Goal: Transaction & Acquisition: Book appointment/travel/reservation

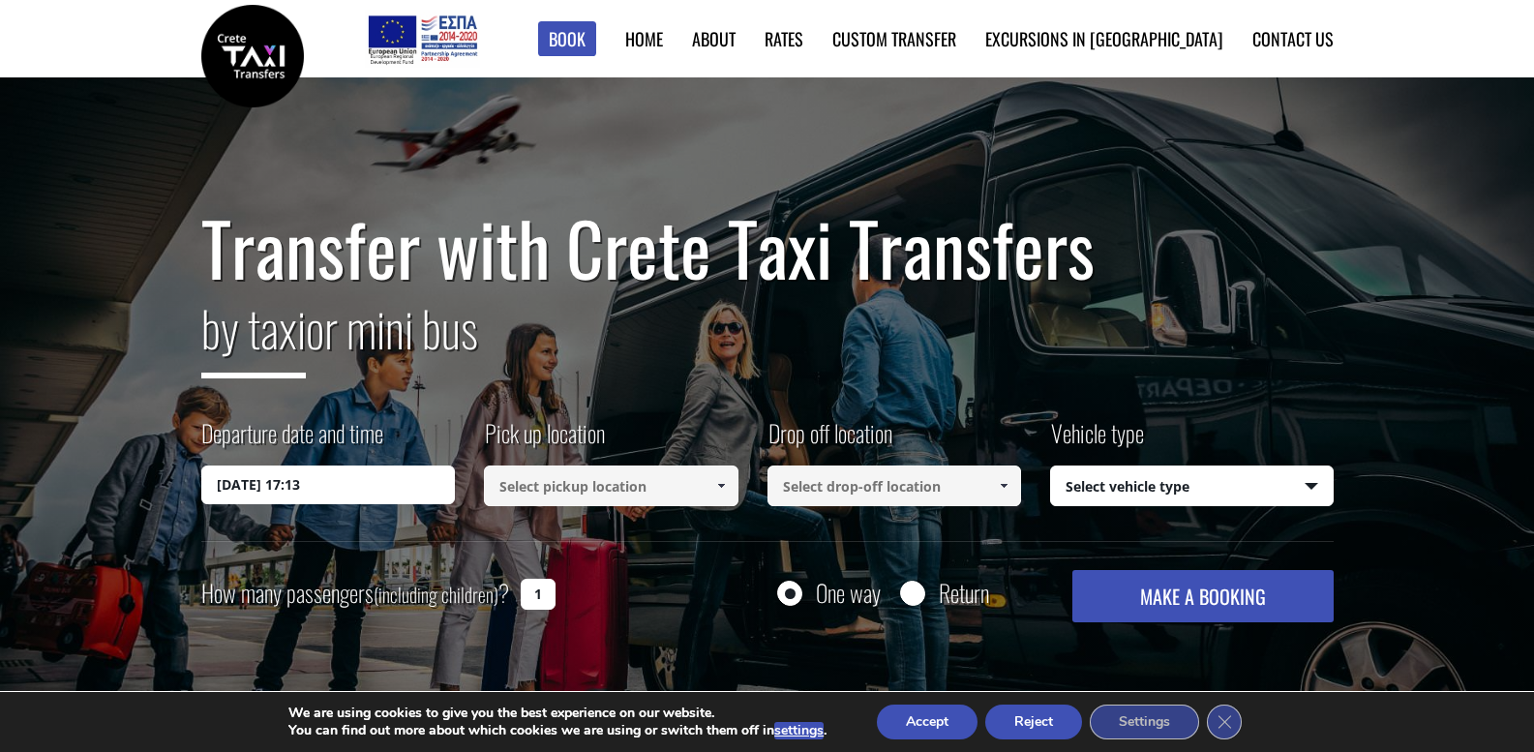
click at [640, 487] on input at bounding box center [611, 485] width 254 height 41
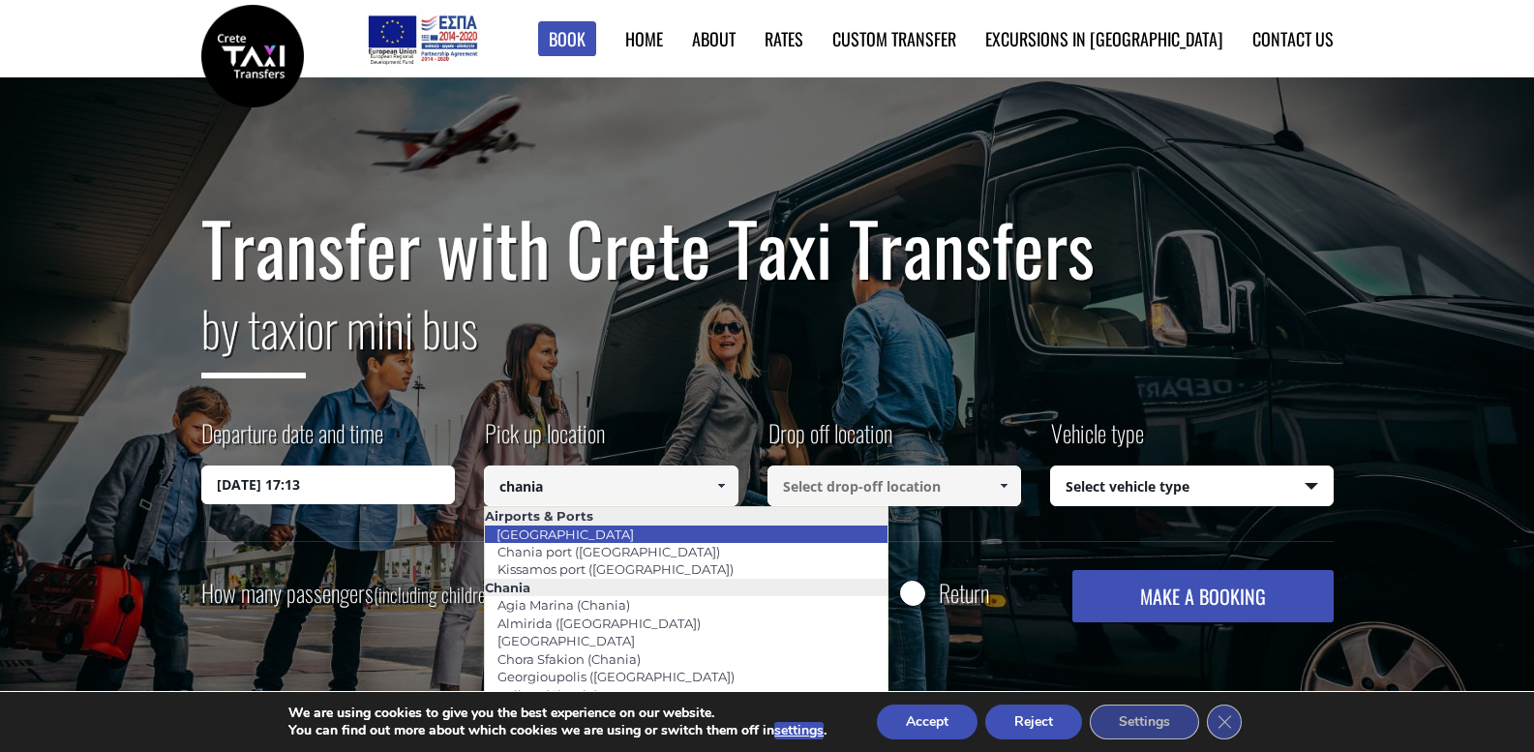
click at [597, 531] on link "[GEOGRAPHIC_DATA]" at bounding box center [565, 534] width 163 height 27
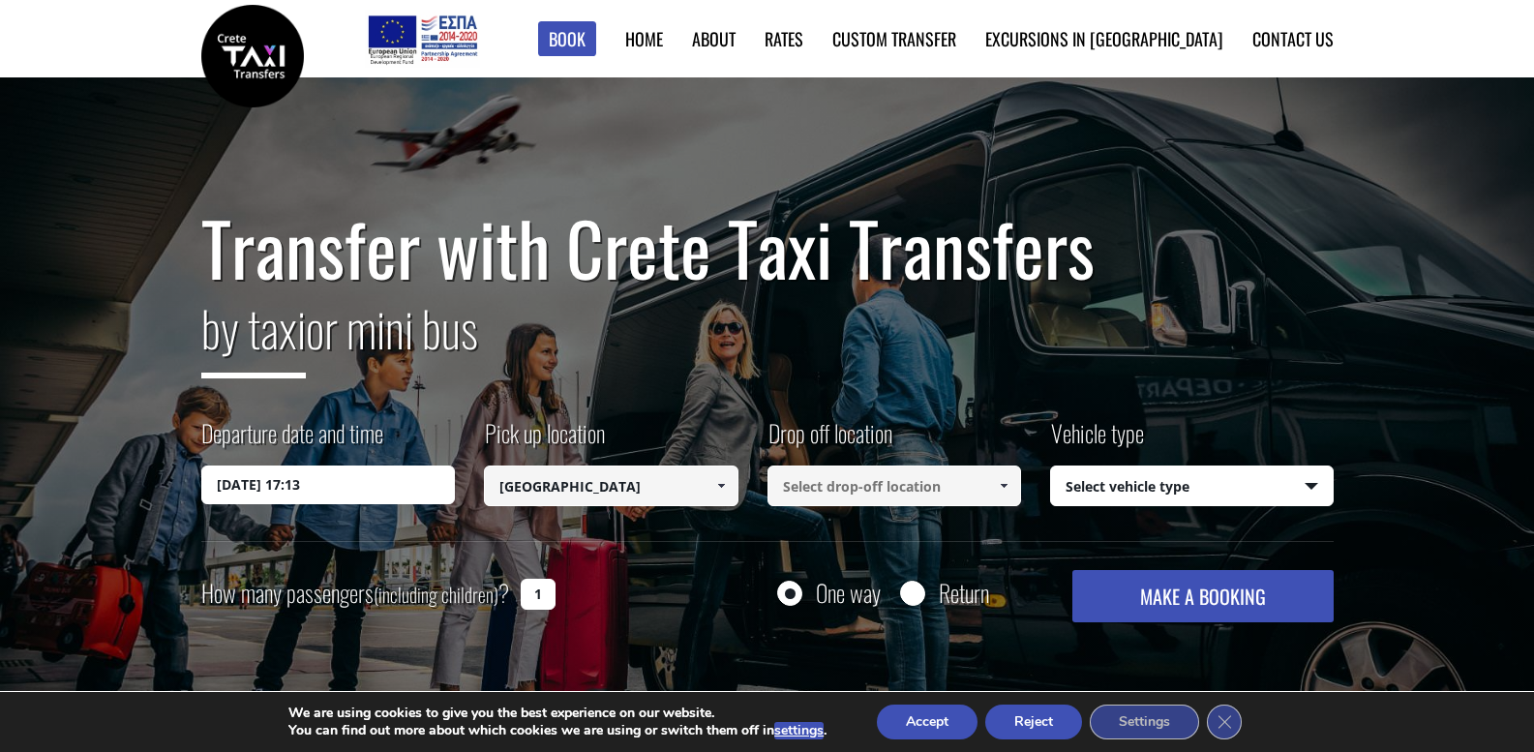
type input "[GEOGRAPHIC_DATA]"
click at [881, 486] on input at bounding box center [894, 485] width 254 height 41
type input "r"
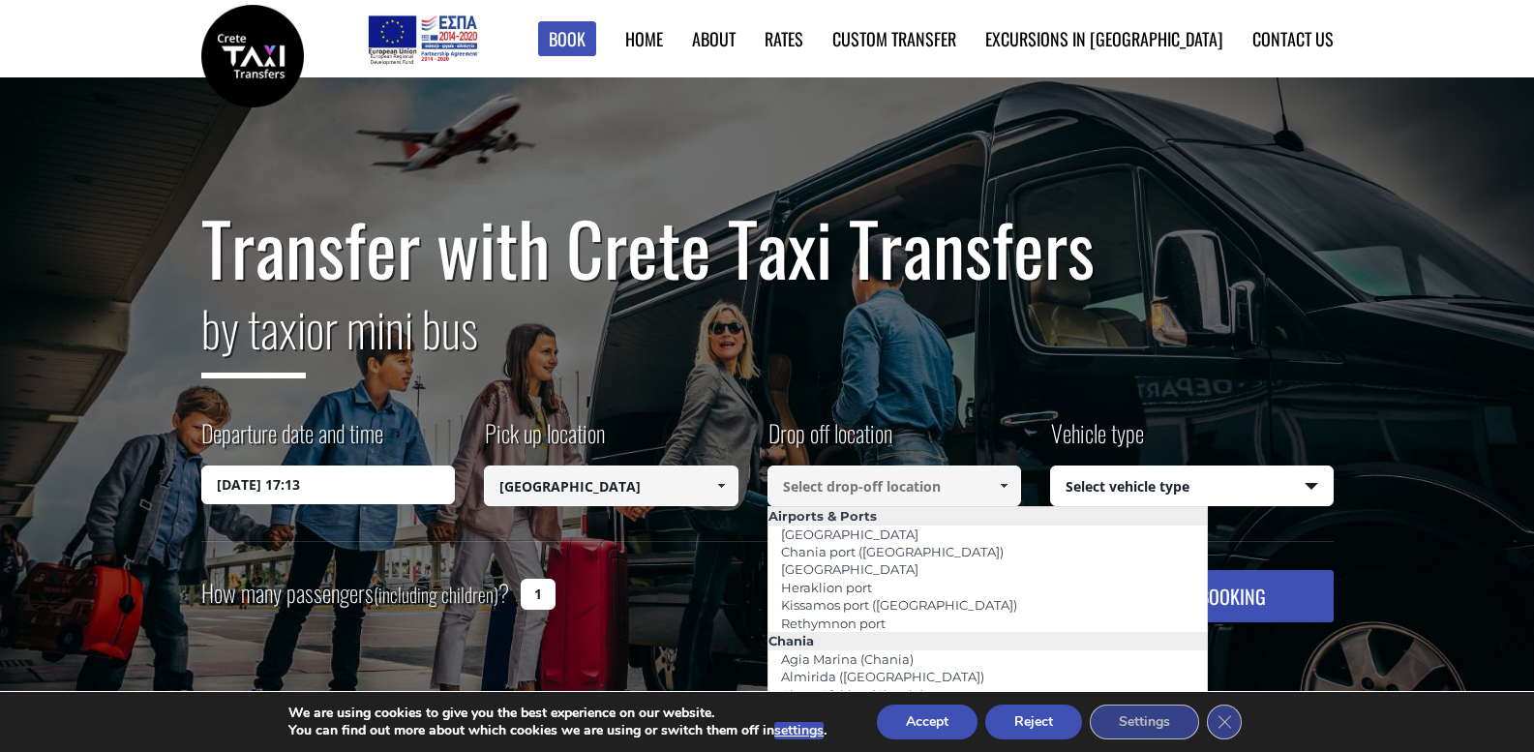
paste input "Rethymno"
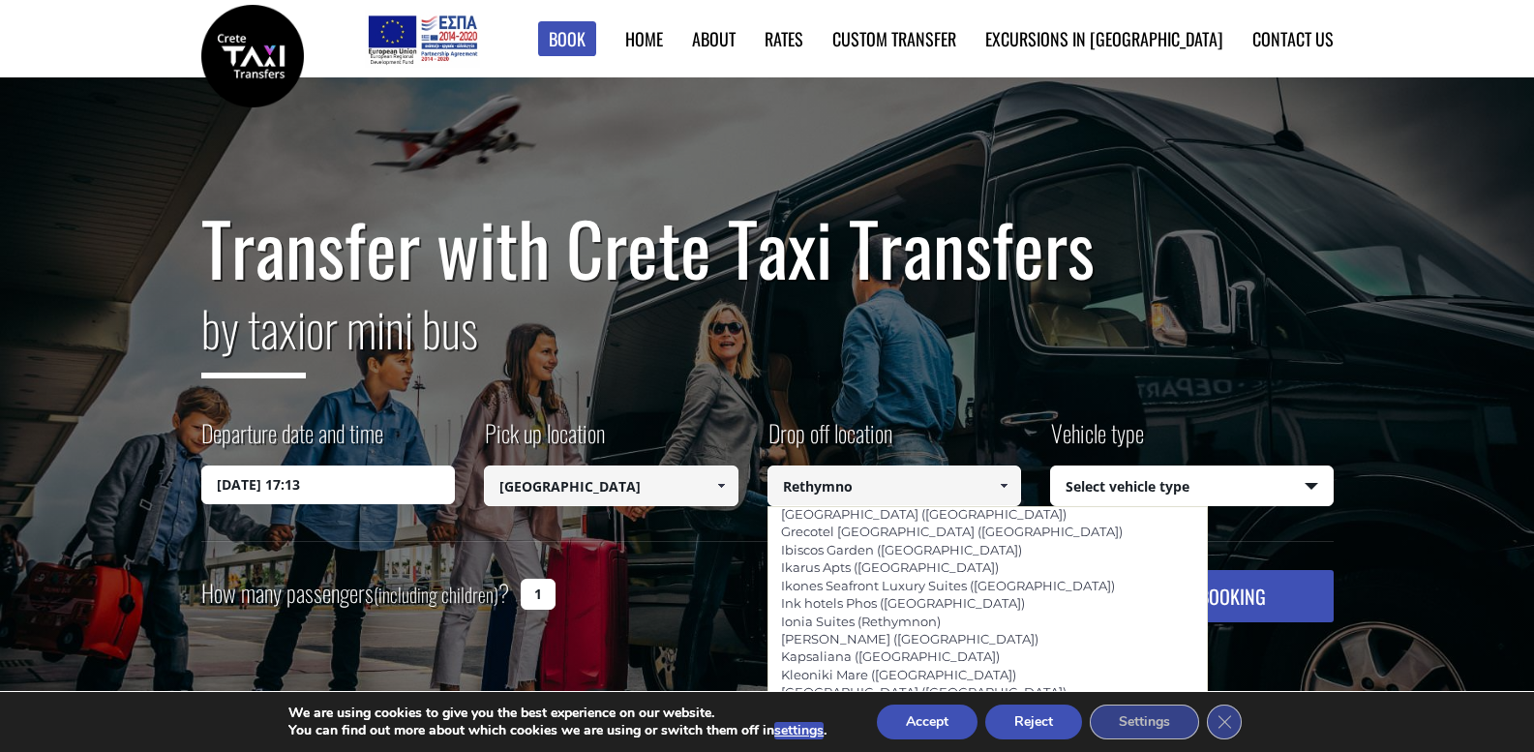
scroll to position [873, 0]
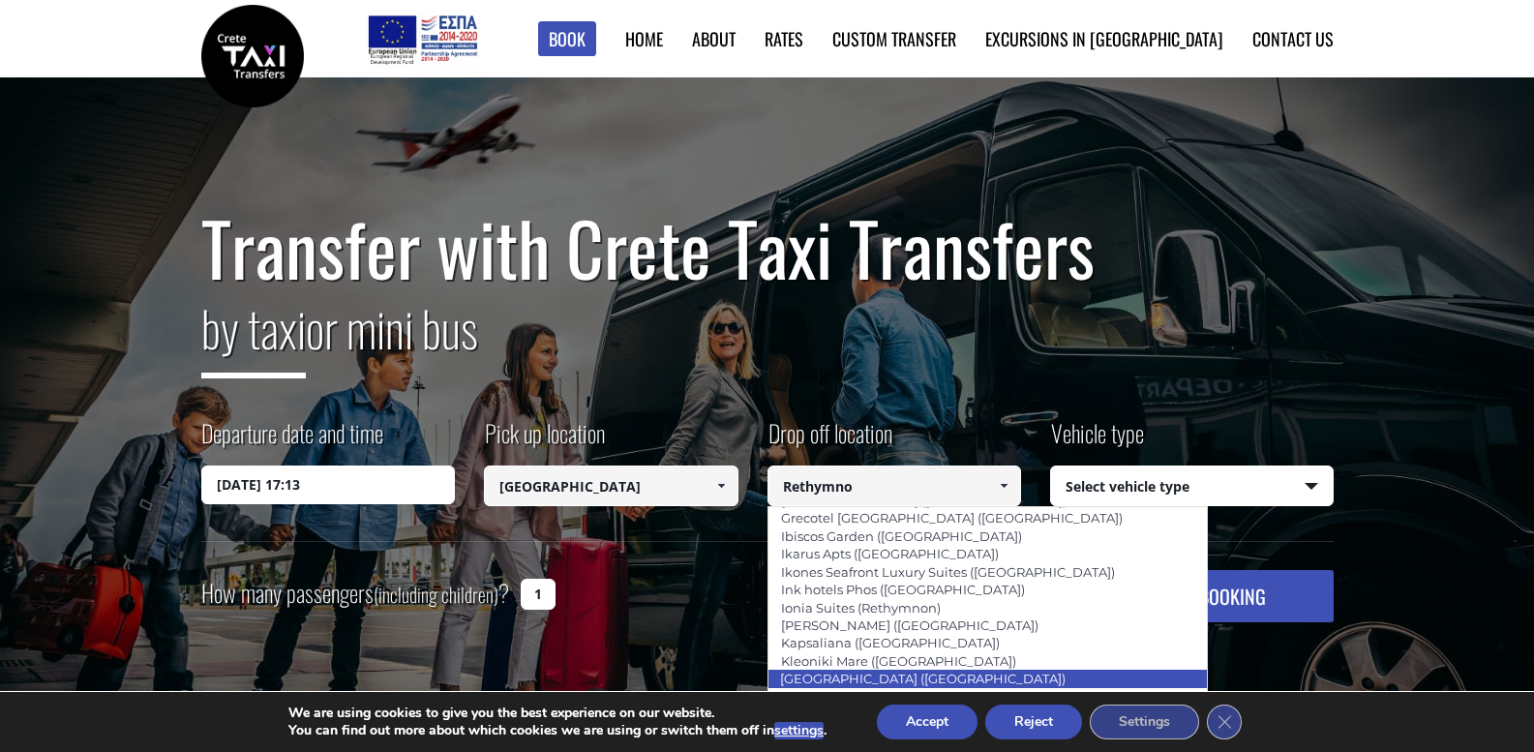
click at [826, 665] on link "Kriti Beach (Rethymnon city)" at bounding box center [922, 678] width 311 height 27
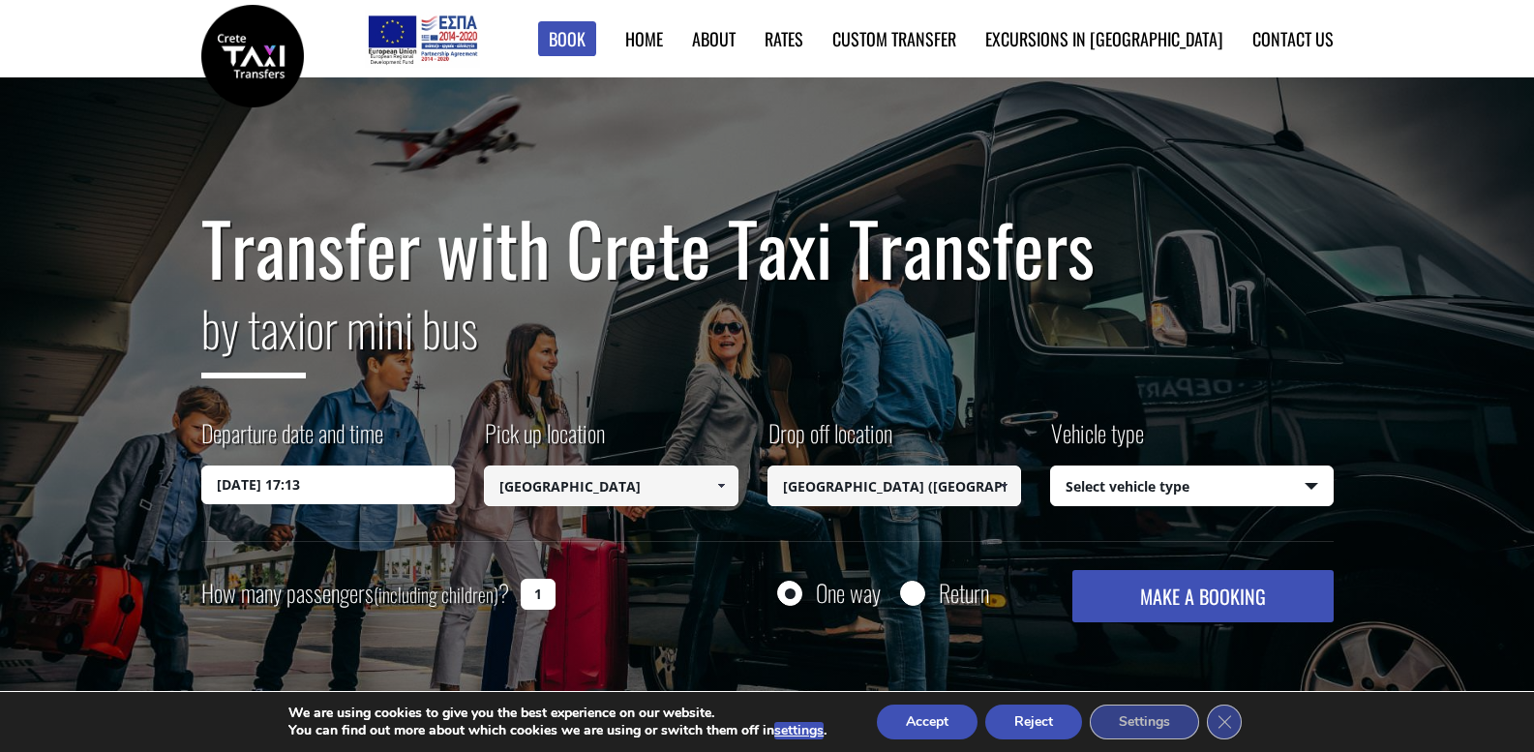
type input "Kriti Beach (Rethymnon city)"
click at [361, 497] on input "17/09/2025 17:13" at bounding box center [328, 484] width 254 height 39
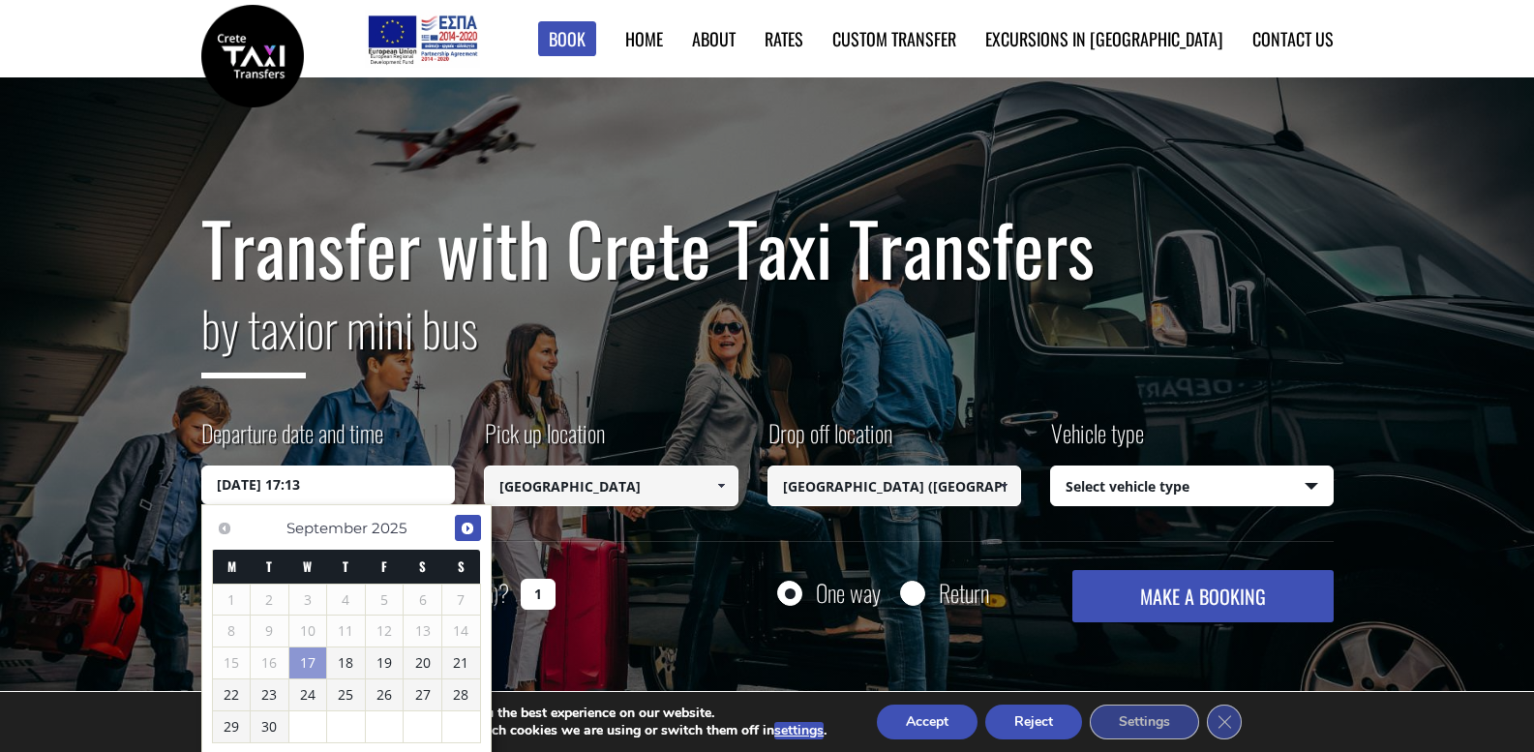
click at [474, 540] on link "Next" at bounding box center [468, 528] width 26 height 26
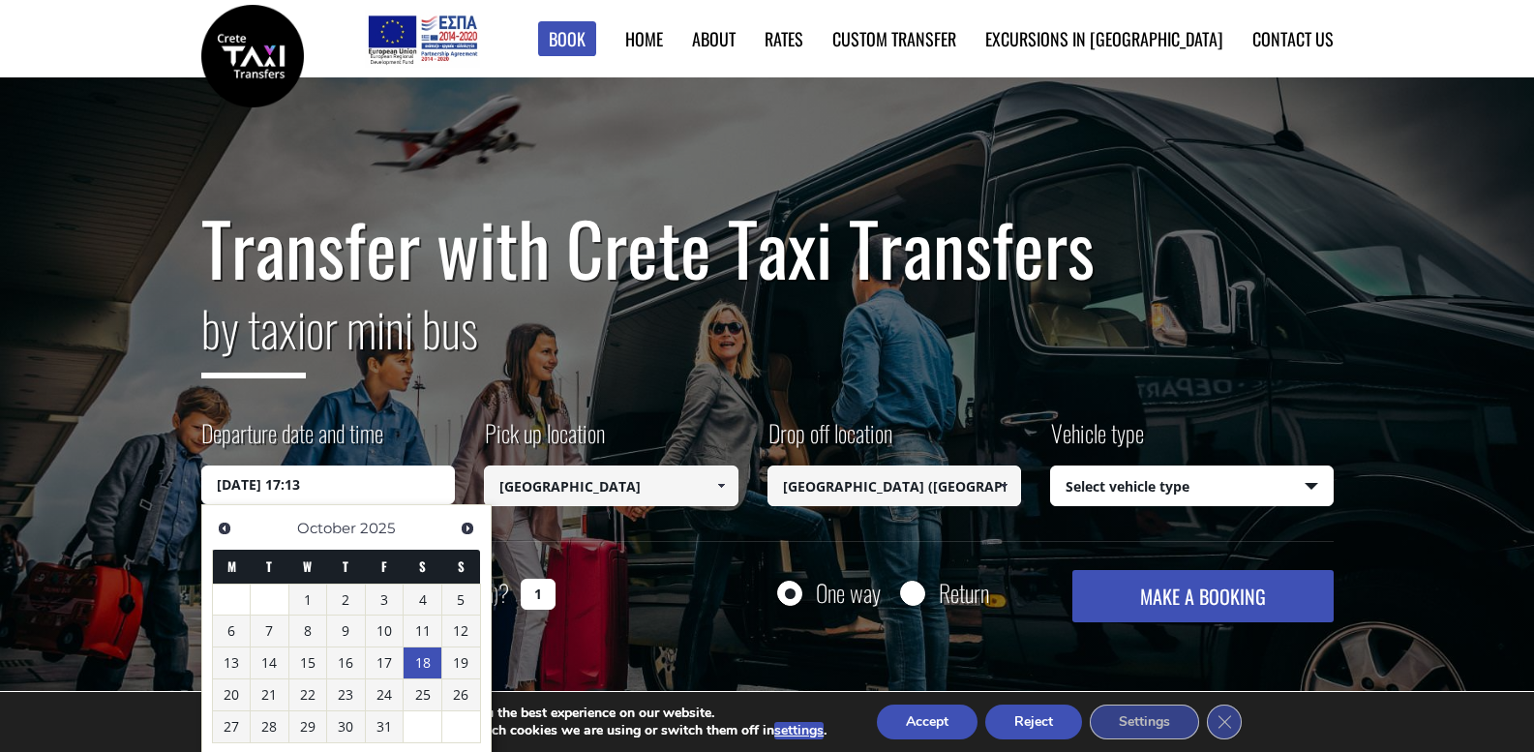
click at [433, 663] on link "18" at bounding box center [422, 662] width 38 height 31
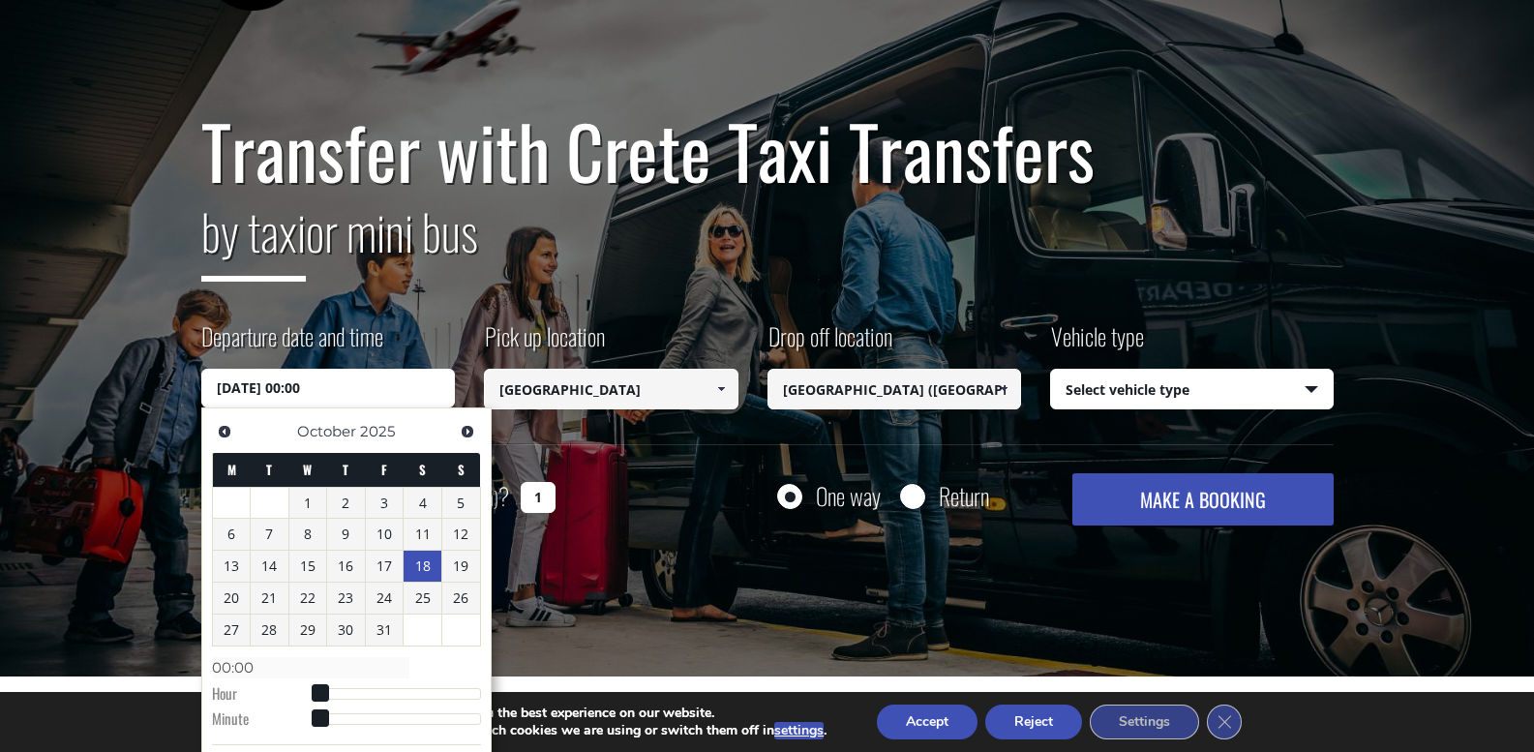
scroll to position [194, 0]
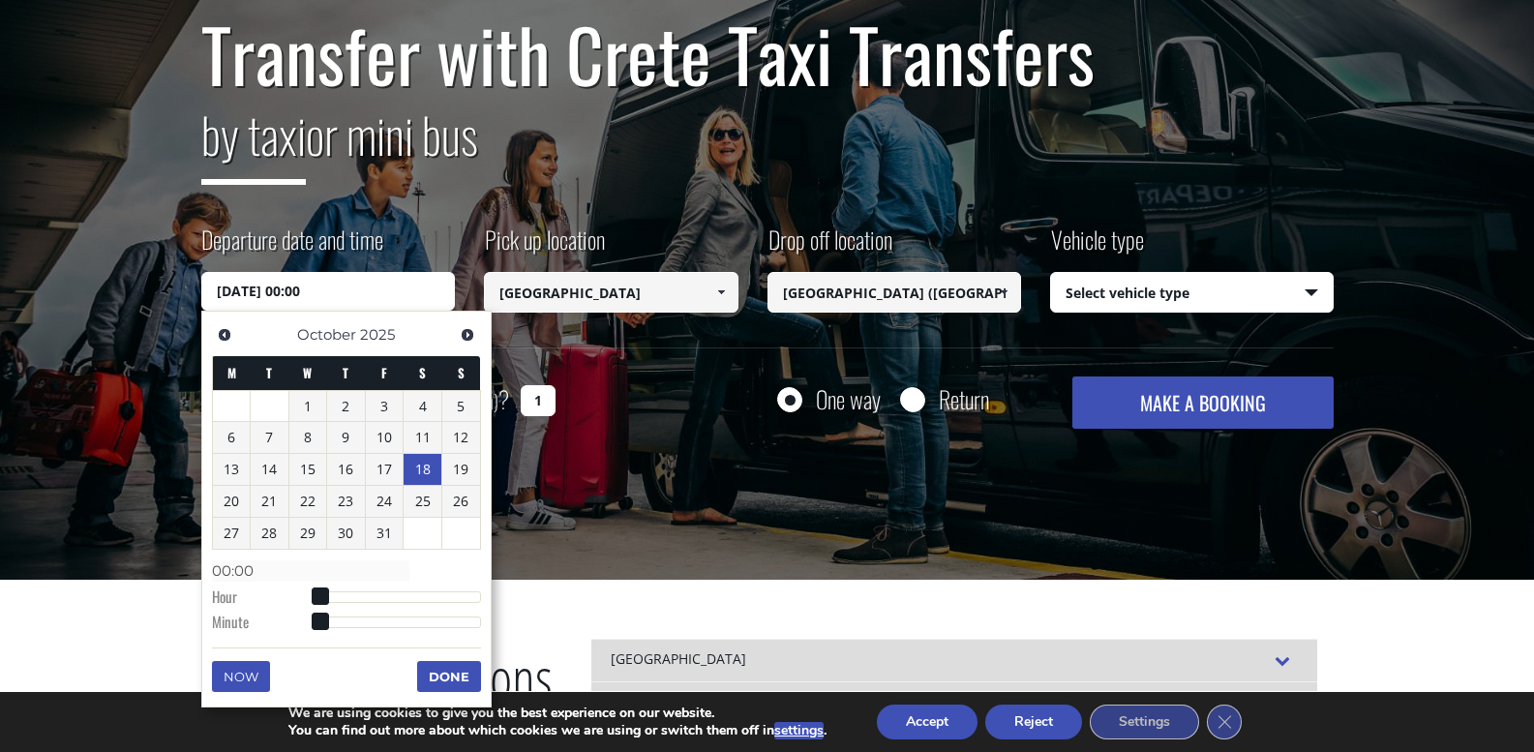
type input "18/10/2025 02:00"
type input "02:00"
type input "18/10/2025 03:00"
type input "03:00"
type input "18/10/2025 04:00"
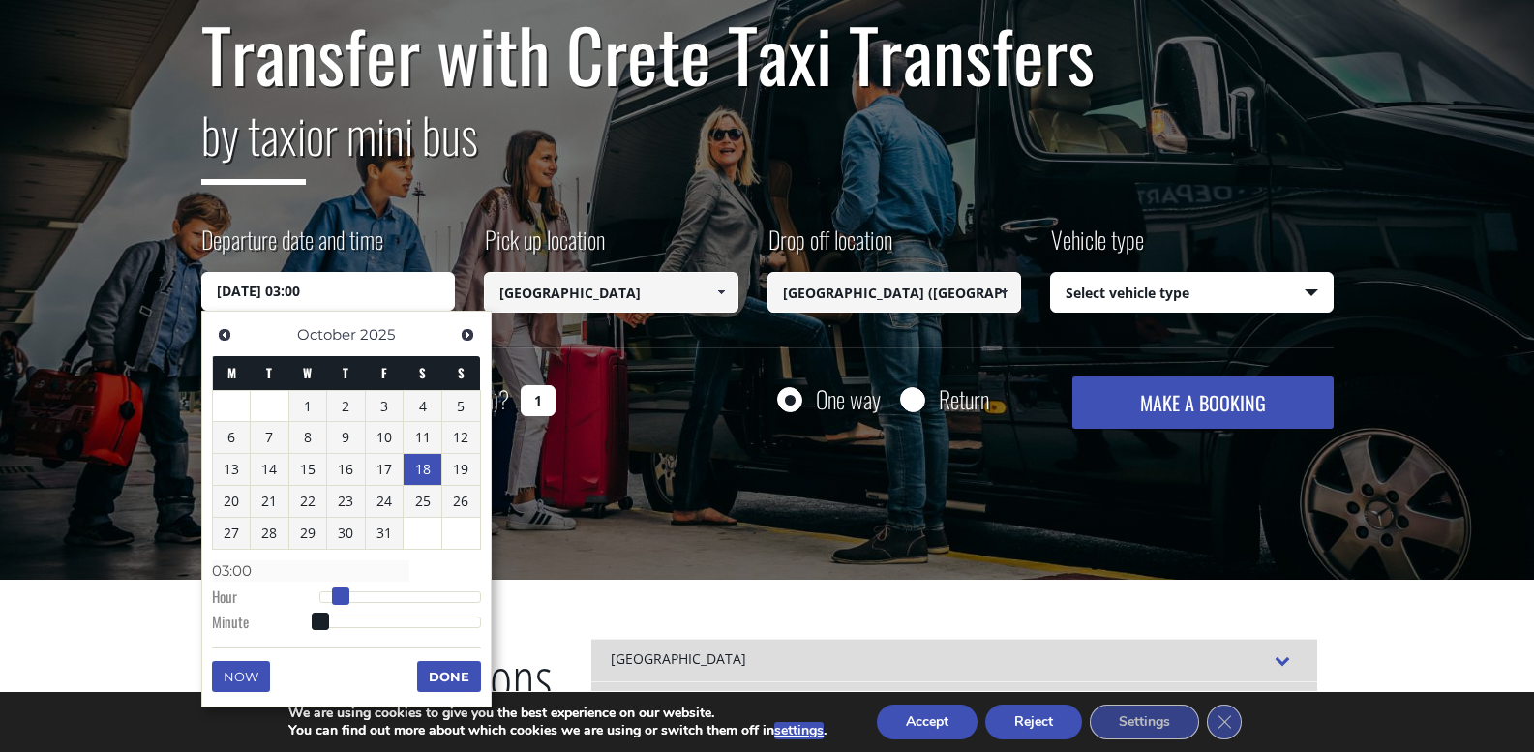
type input "04:00"
type input "18/10/2025 05:00"
type input "05:00"
type input "18/10/2025 06:00"
type input "06:00"
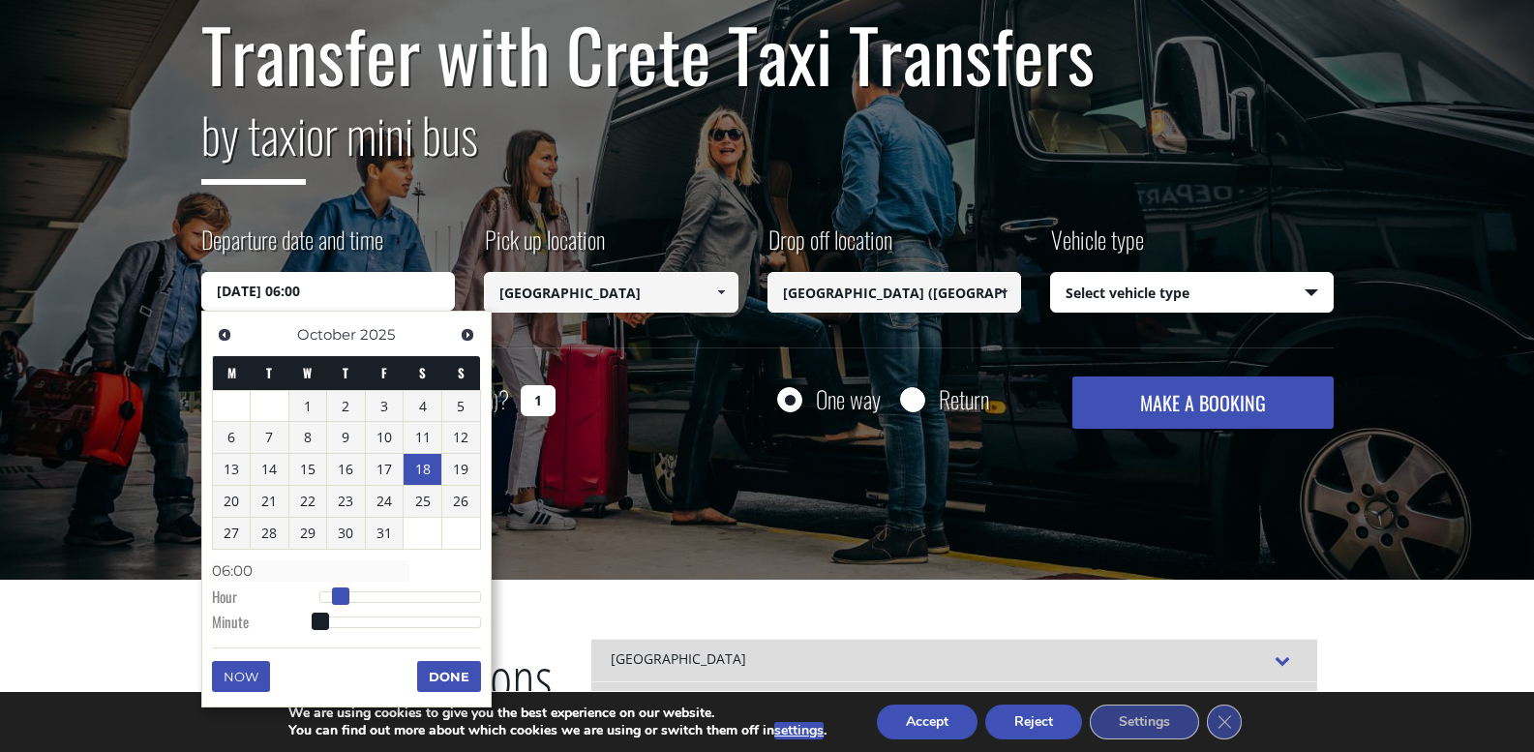
type input "18/10/2025 08:00"
type input "08:00"
type input "18/10/2025 12:00"
type input "12:00"
type input "18/10/2025 13:00"
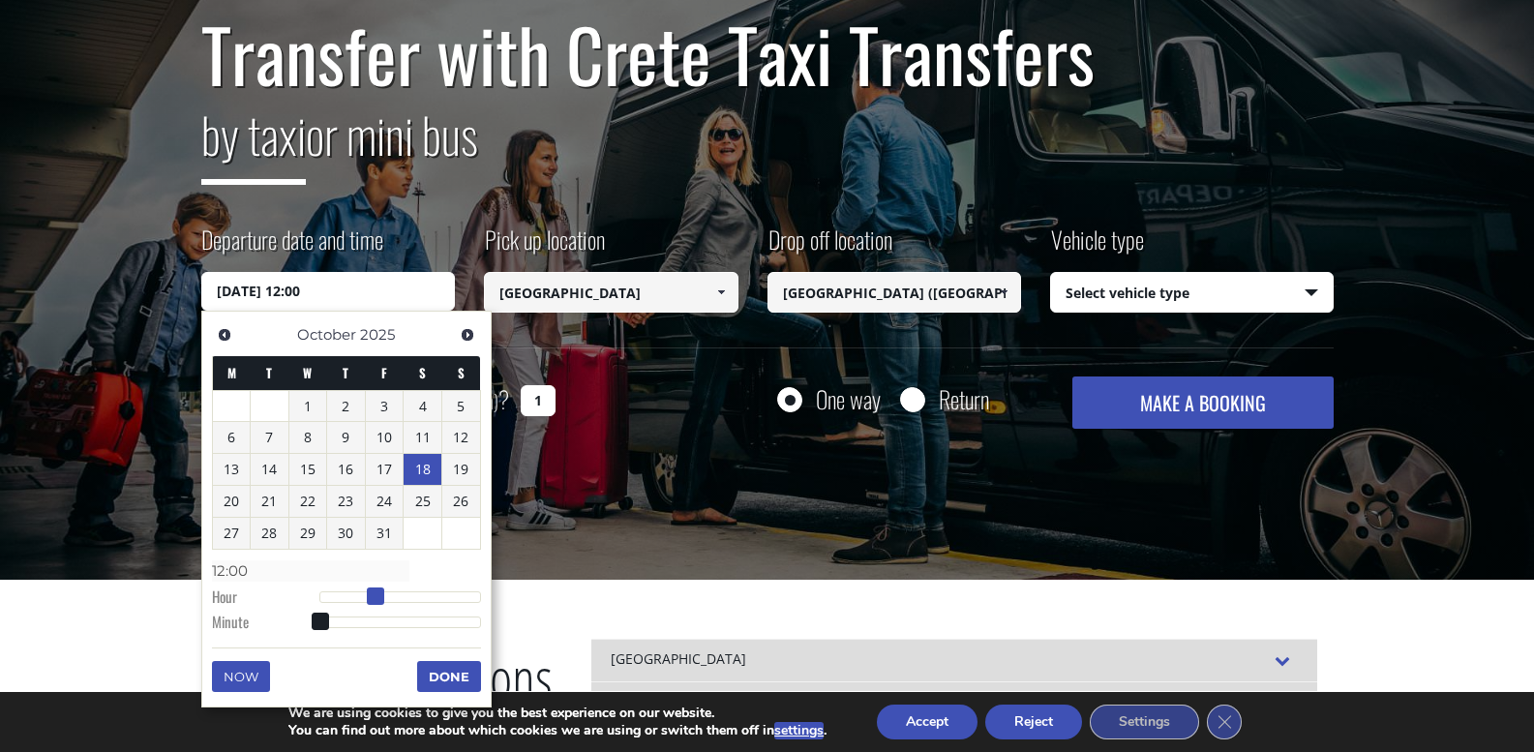
type input "13:00"
type input "18/10/2025 14:00"
type input "14:00"
type input "18/10/2025 15:00"
type input "15:00"
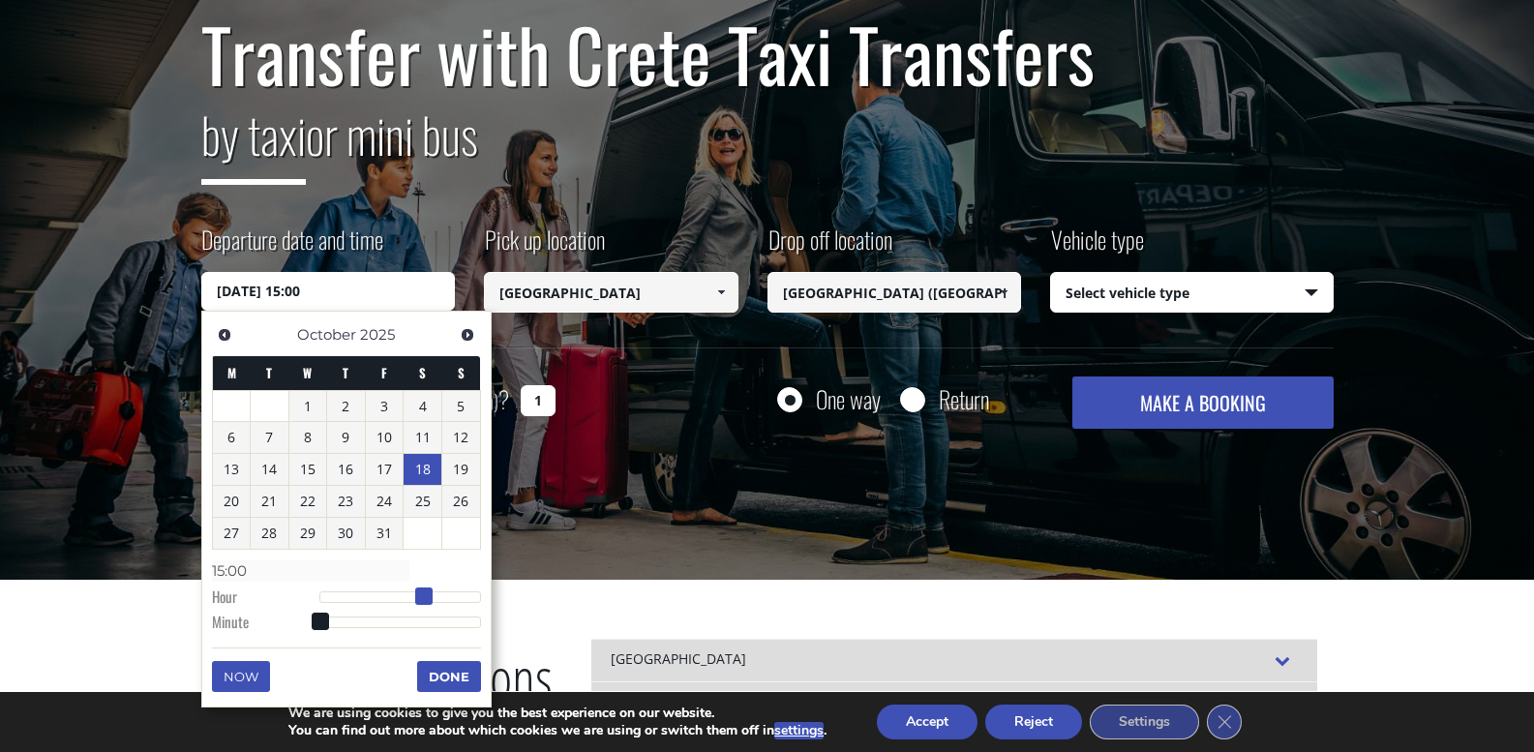
type input "18/10/2025 16:00"
type input "16:00"
type input "18/10/2025 17:00"
type input "17:00"
type input "18/10/2025 18:00"
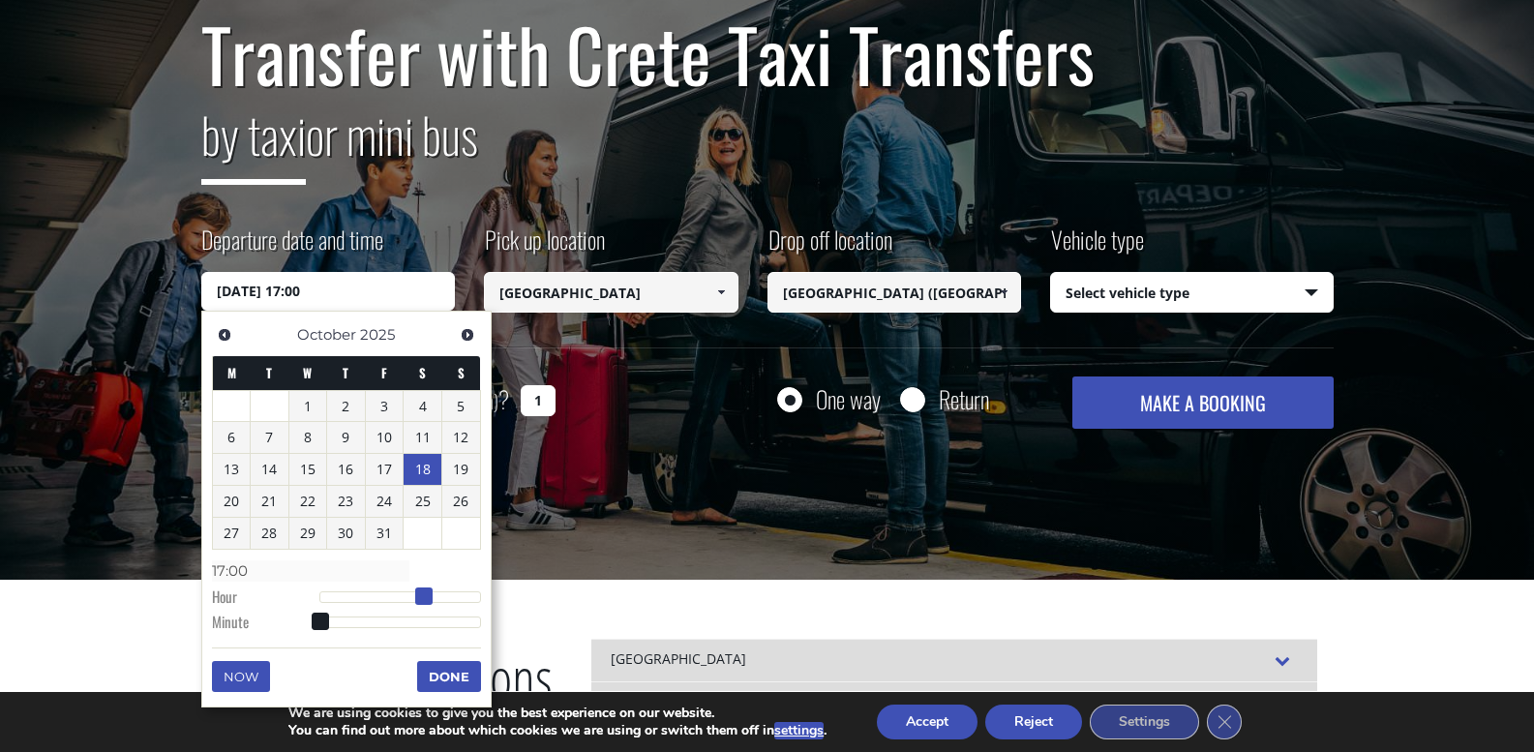
type input "18:00"
type input "18/10/2025 19:00"
type input "19:00"
type input "18/10/2025 22:00"
type input "22:00"
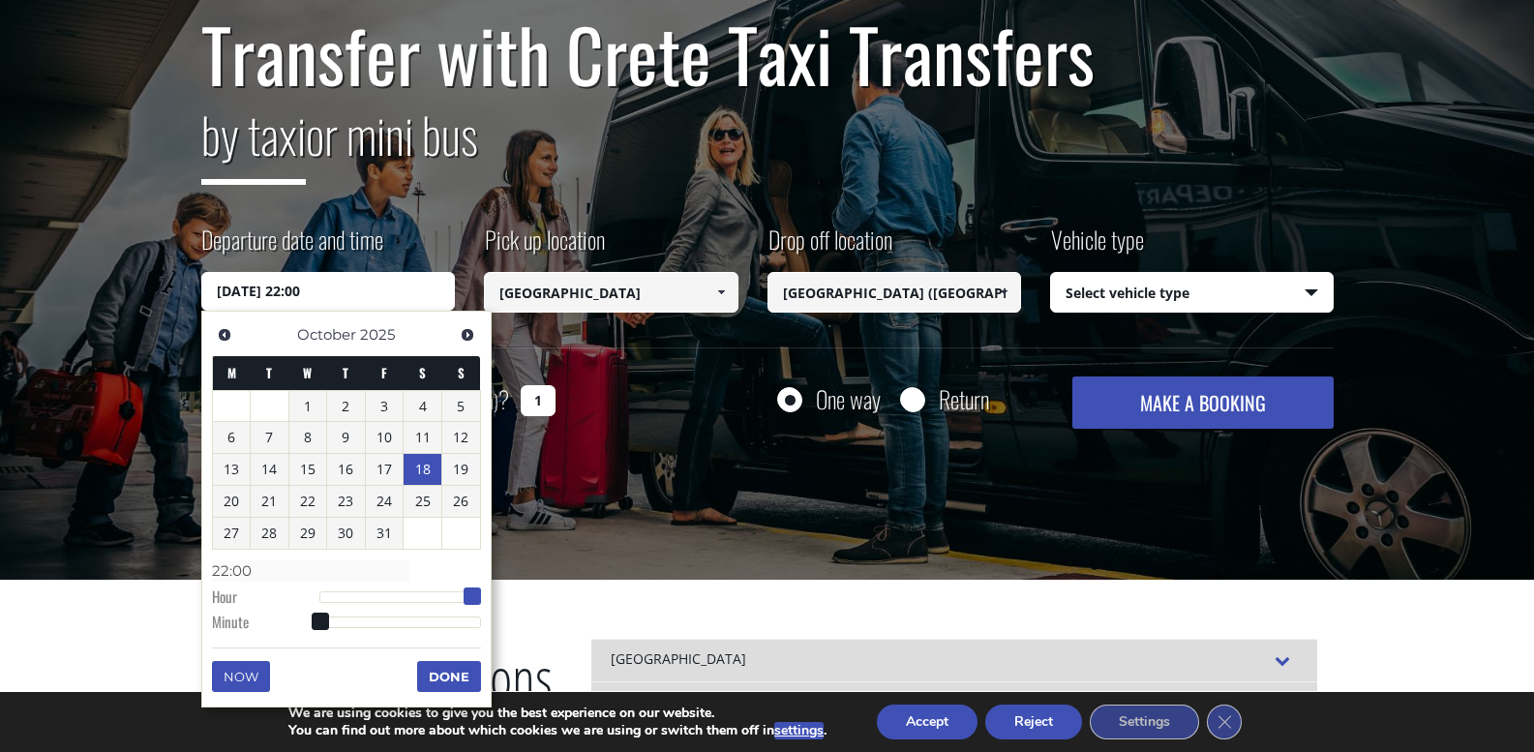
type input "18/10/2025 21:00"
type input "21:00"
drag, startPoint x: 330, startPoint y: 591, endPoint x: 475, endPoint y: 583, distance: 145.3
click at [475, 583] on dl "Time 21:00 Hour Minute Second Millisecond Microsecond Time Zone -1200 -1100 -10…" at bounding box center [346, 595] width 269 height 82
click at [448, 674] on button "Done" at bounding box center [449, 676] width 64 height 31
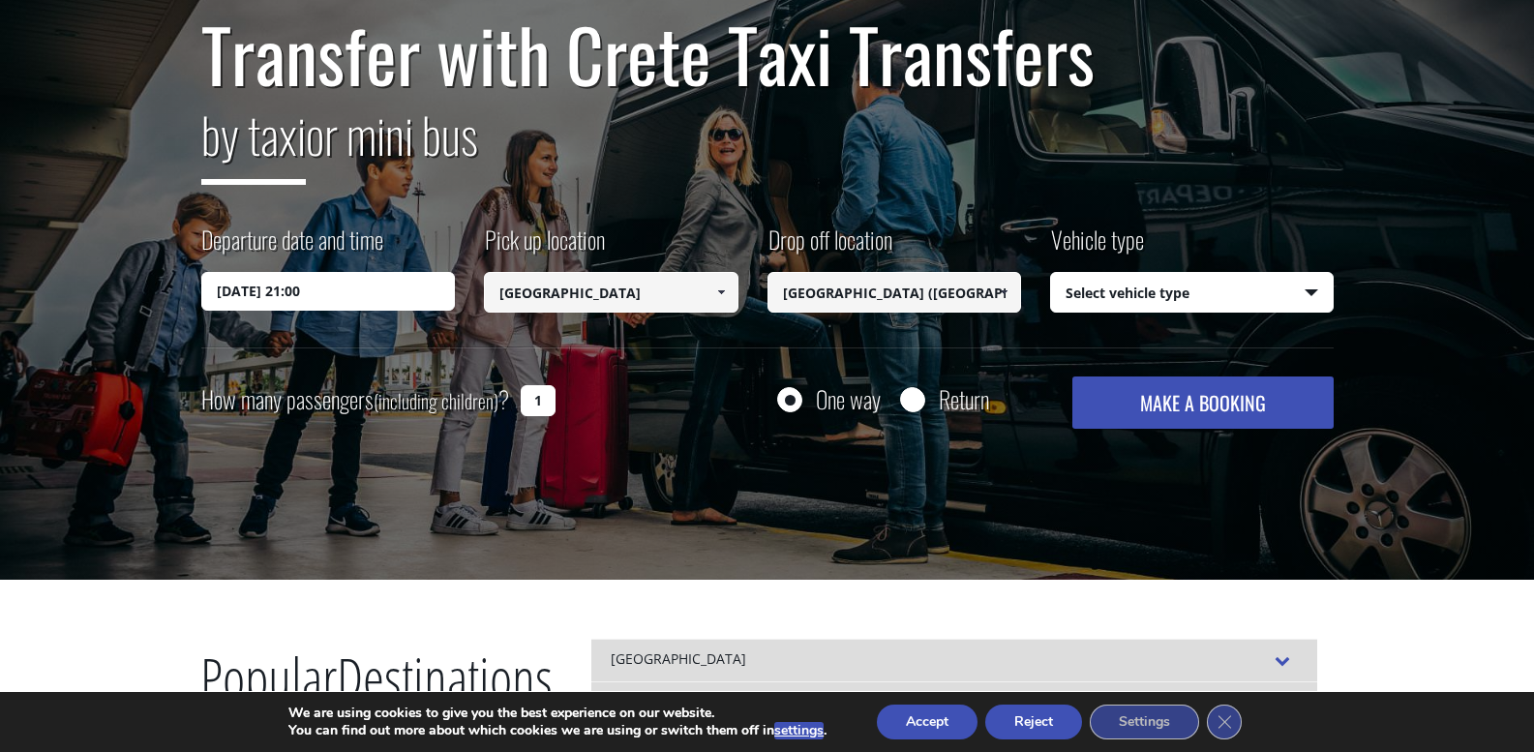
click at [1228, 296] on select "Select vehicle type Taxi (4 passengers) Mercedes E Class Mini Van (7 passengers…" at bounding box center [1192, 293] width 282 height 41
select select "540"
click at [1051, 273] on select "Select vehicle type Taxi (4 passengers) Mercedes E Class Mini Van (7 passengers…" at bounding box center [1192, 293] width 282 height 41
click at [1183, 403] on button "MAKE A BOOKING" at bounding box center [1202, 402] width 260 height 52
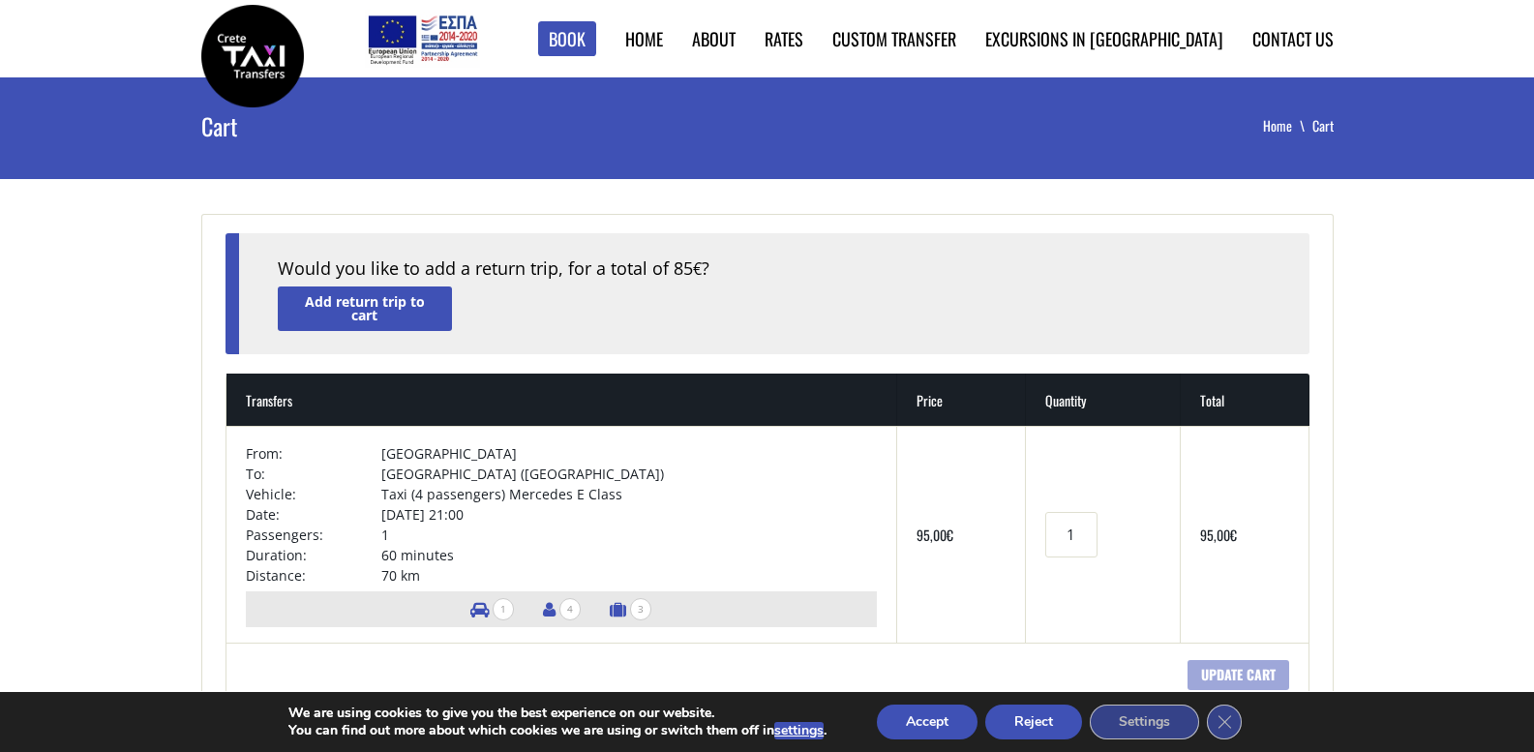
click at [923, 723] on button "Accept" at bounding box center [927, 721] width 101 height 35
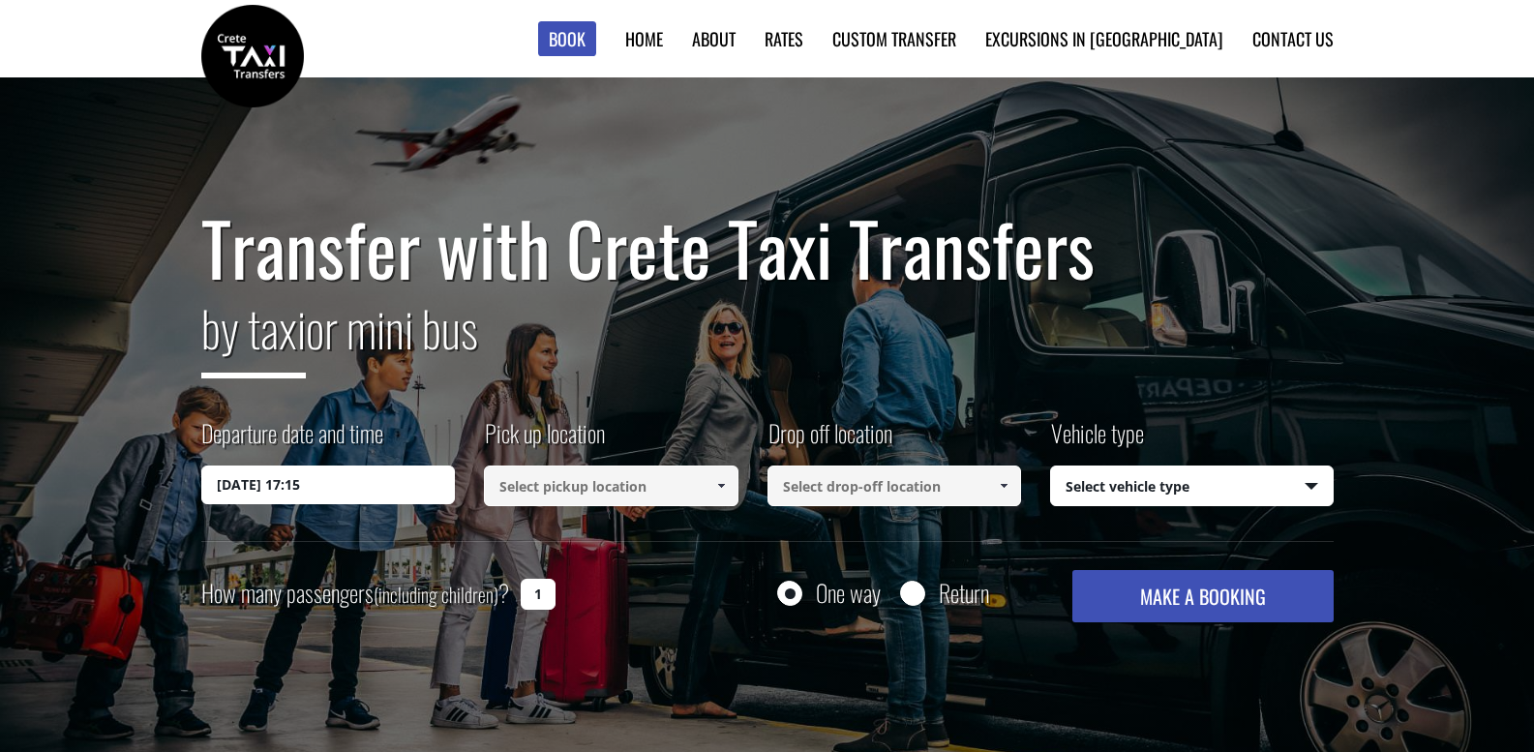
select select "540"
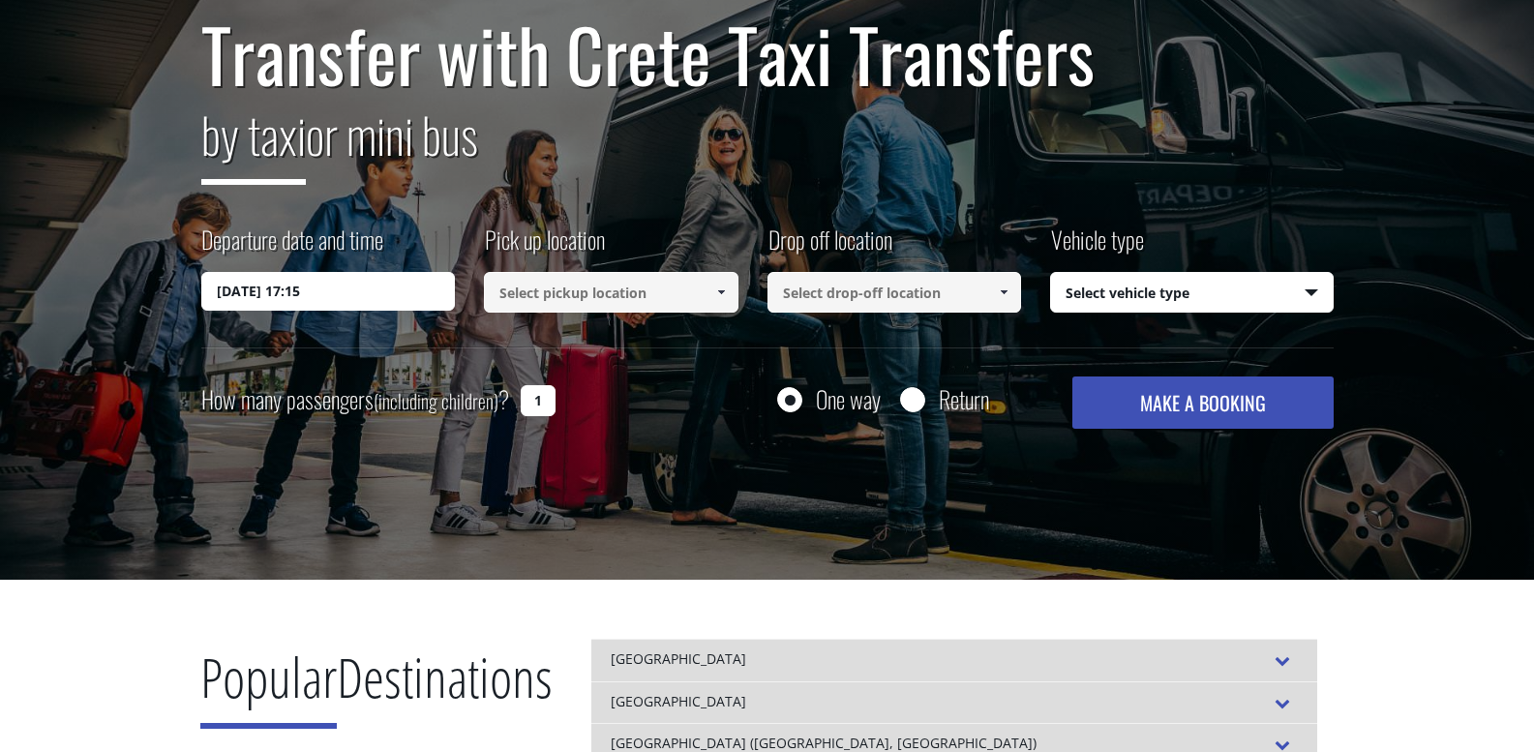
scroll to position [194, 0]
click at [597, 283] on input at bounding box center [611, 292] width 254 height 41
type input "x"
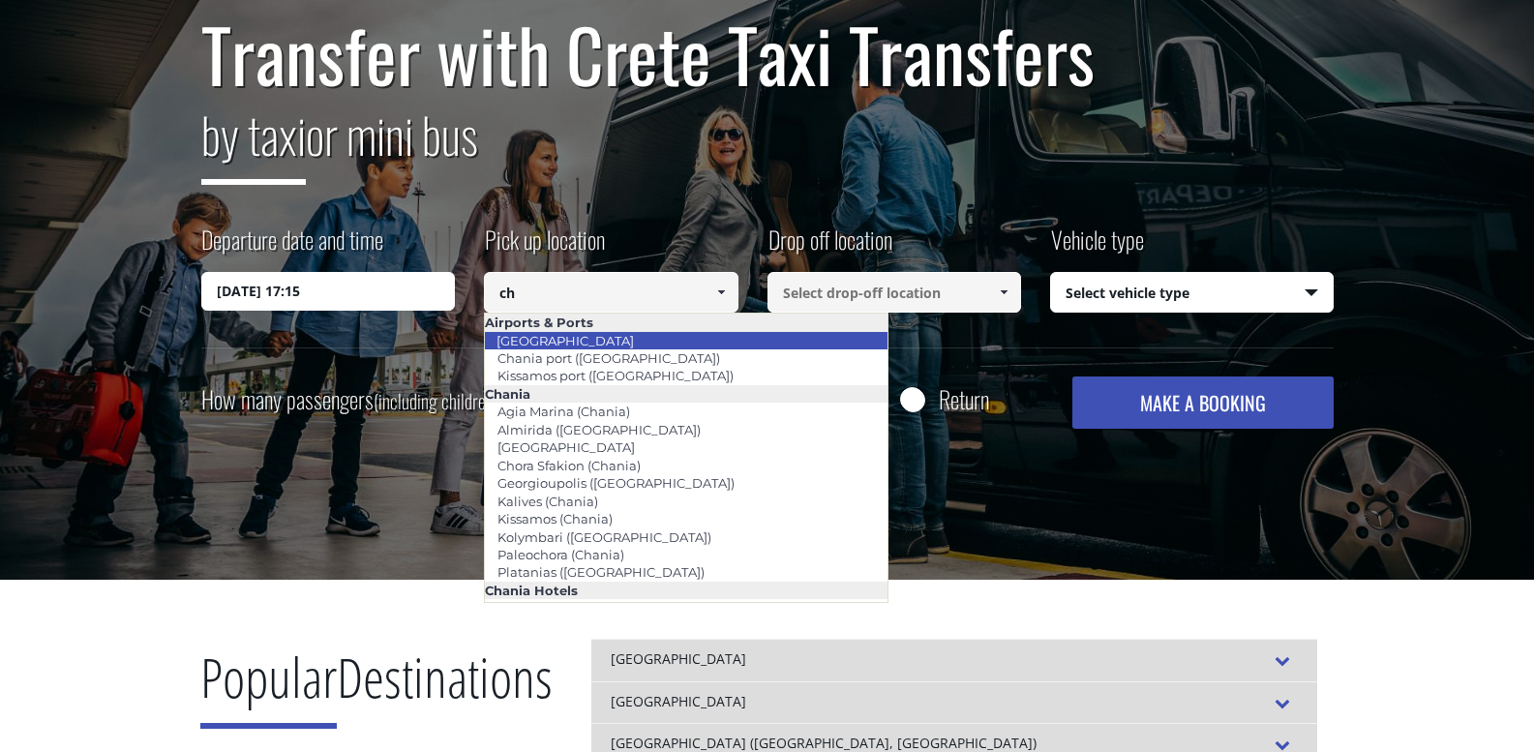
click at [567, 345] on link "[GEOGRAPHIC_DATA]" at bounding box center [565, 340] width 163 height 27
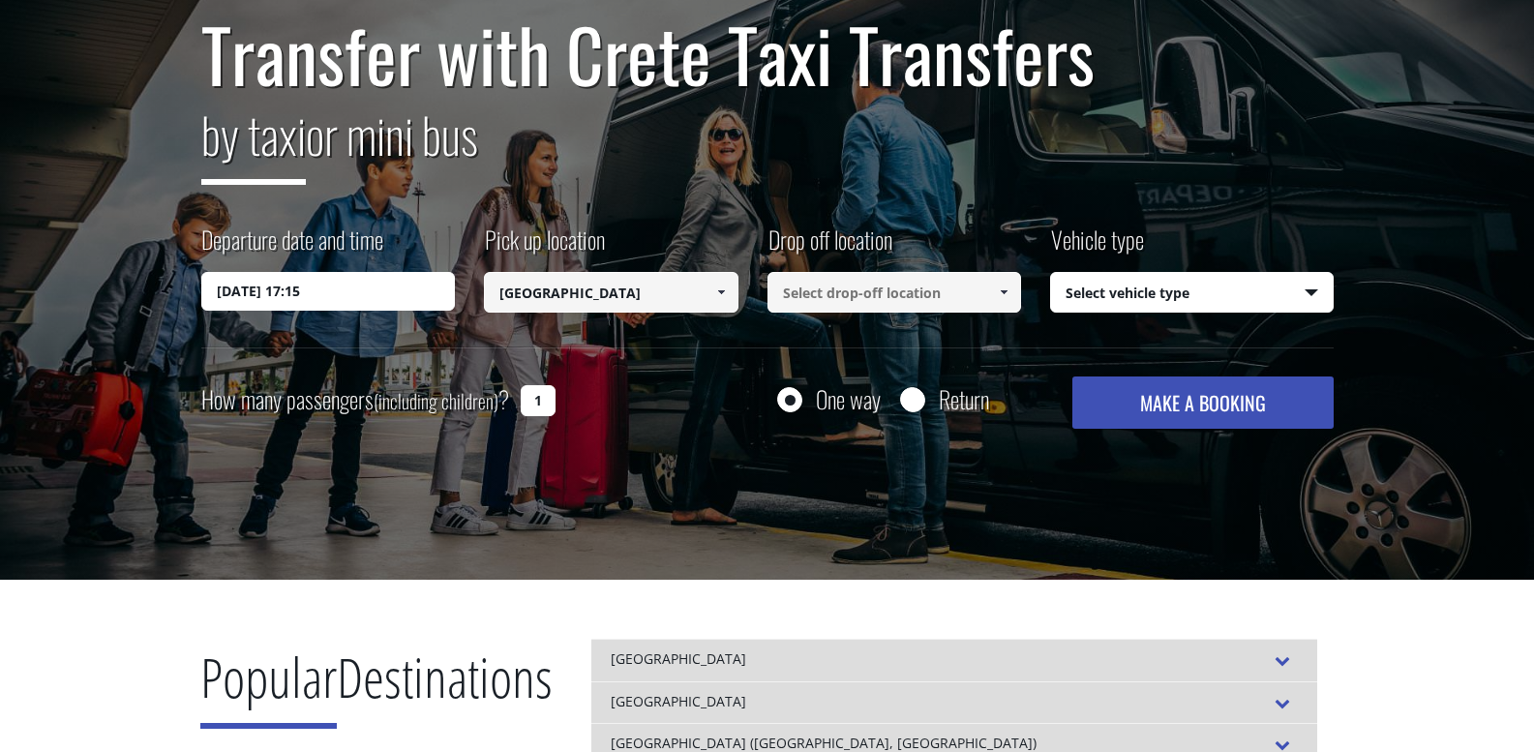
type input "[GEOGRAPHIC_DATA]"
click at [895, 290] on input at bounding box center [894, 292] width 254 height 41
drag, startPoint x: 1029, startPoint y: 283, endPoint x: 1009, endPoint y: 291, distance: 22.1
click at [1029, 283] on div "Drop off location Select drop-off location Select drop-off location Chania airp…" at bounding box center [908, 270] width 283 height 95
click at [1005, 294] on span at bounding box center [1003, 291] width 15 height 15
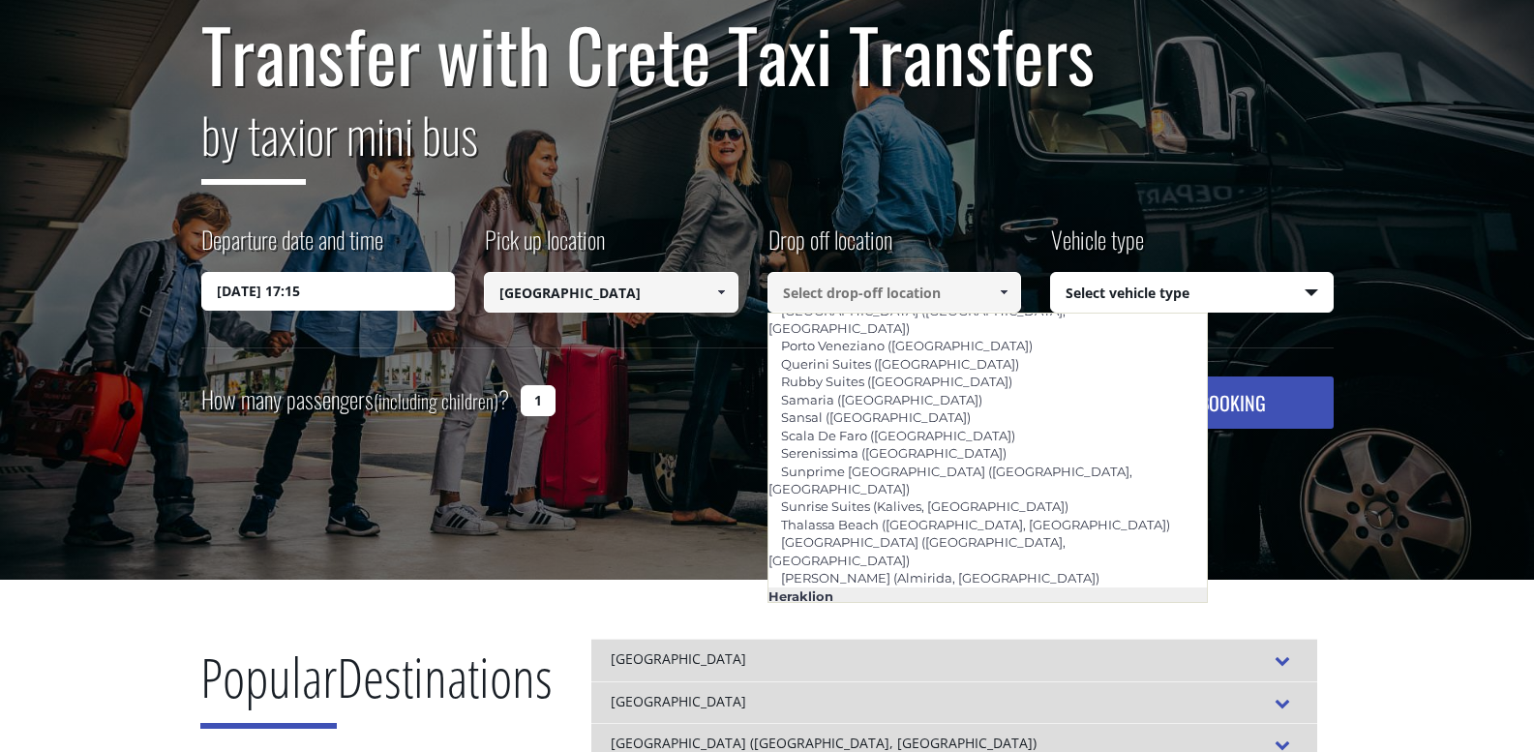
scroll to position [1387, 0]
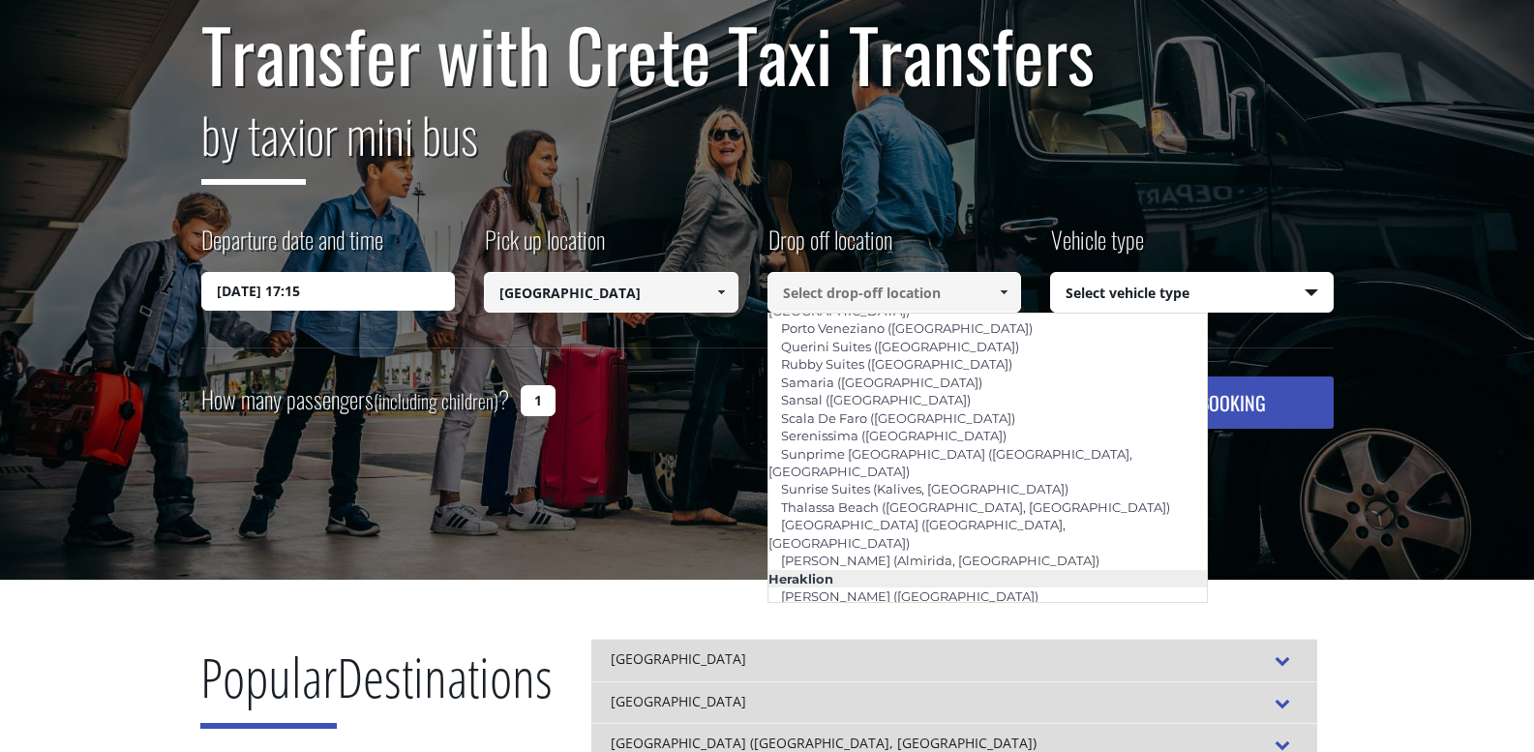
paste input "Rethymno"
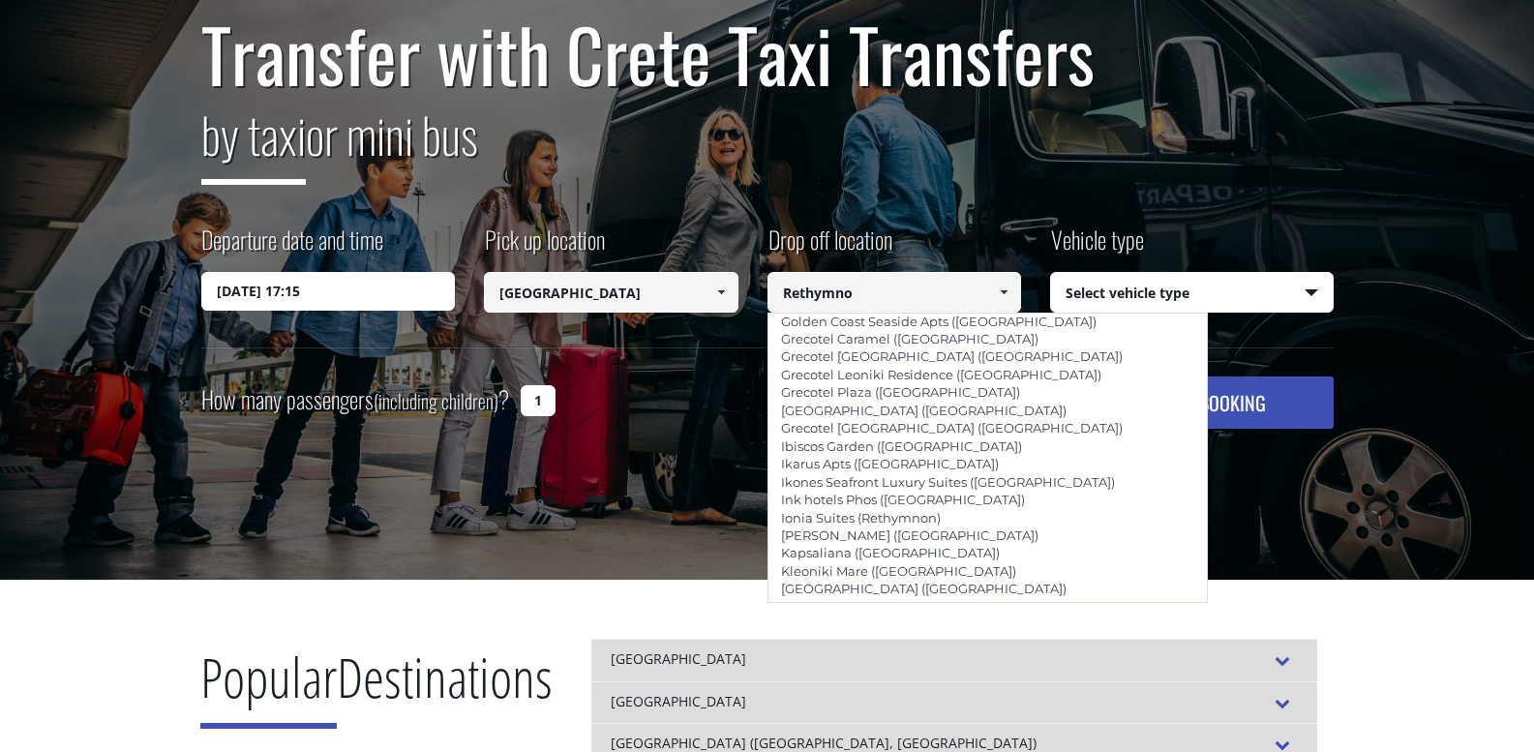
scroll to position [783, 0]
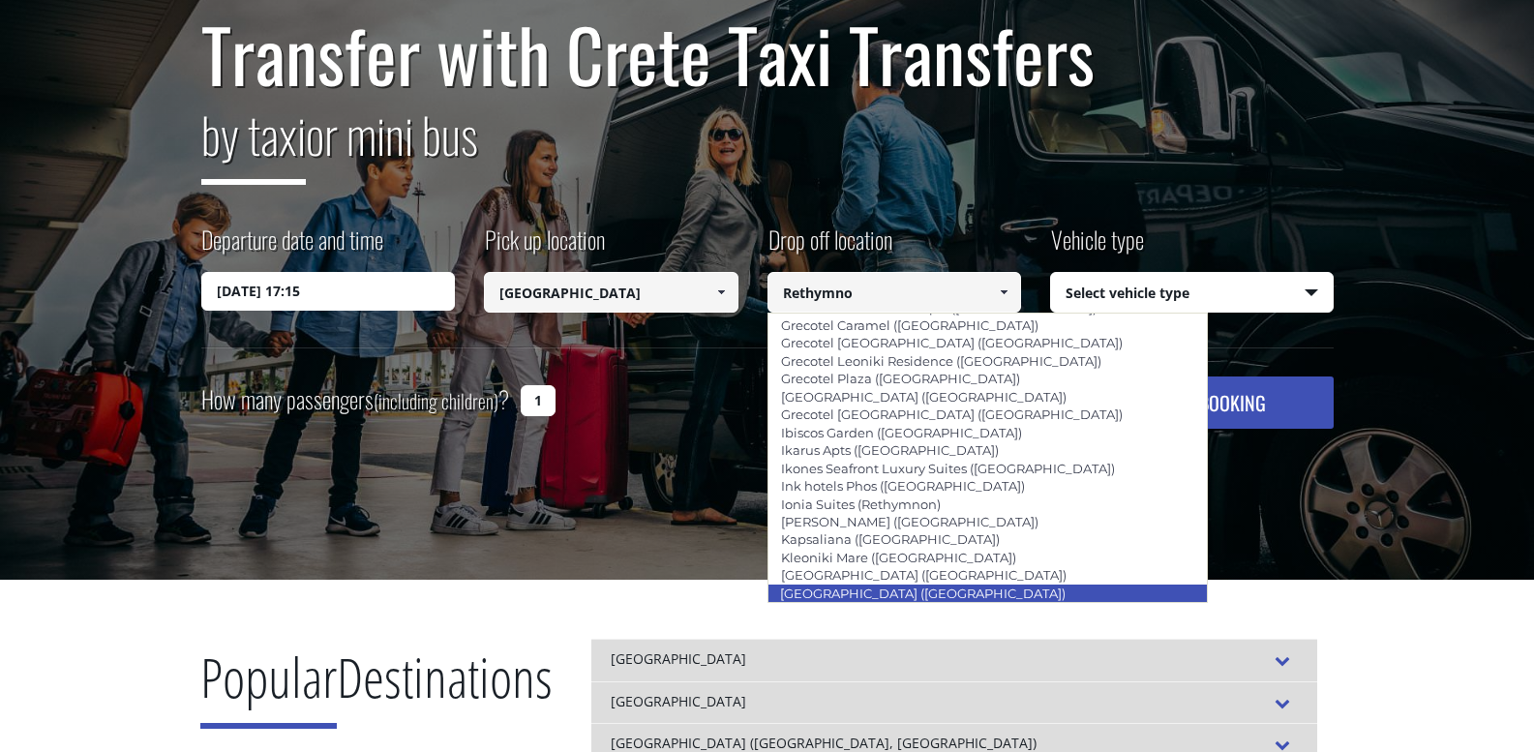
click at [860, 580] on link "[GEOGRAPHIC_DATA] ([GEOGRAPHIC_DATA])" at bounding box center [922, 593] width 311 height 27
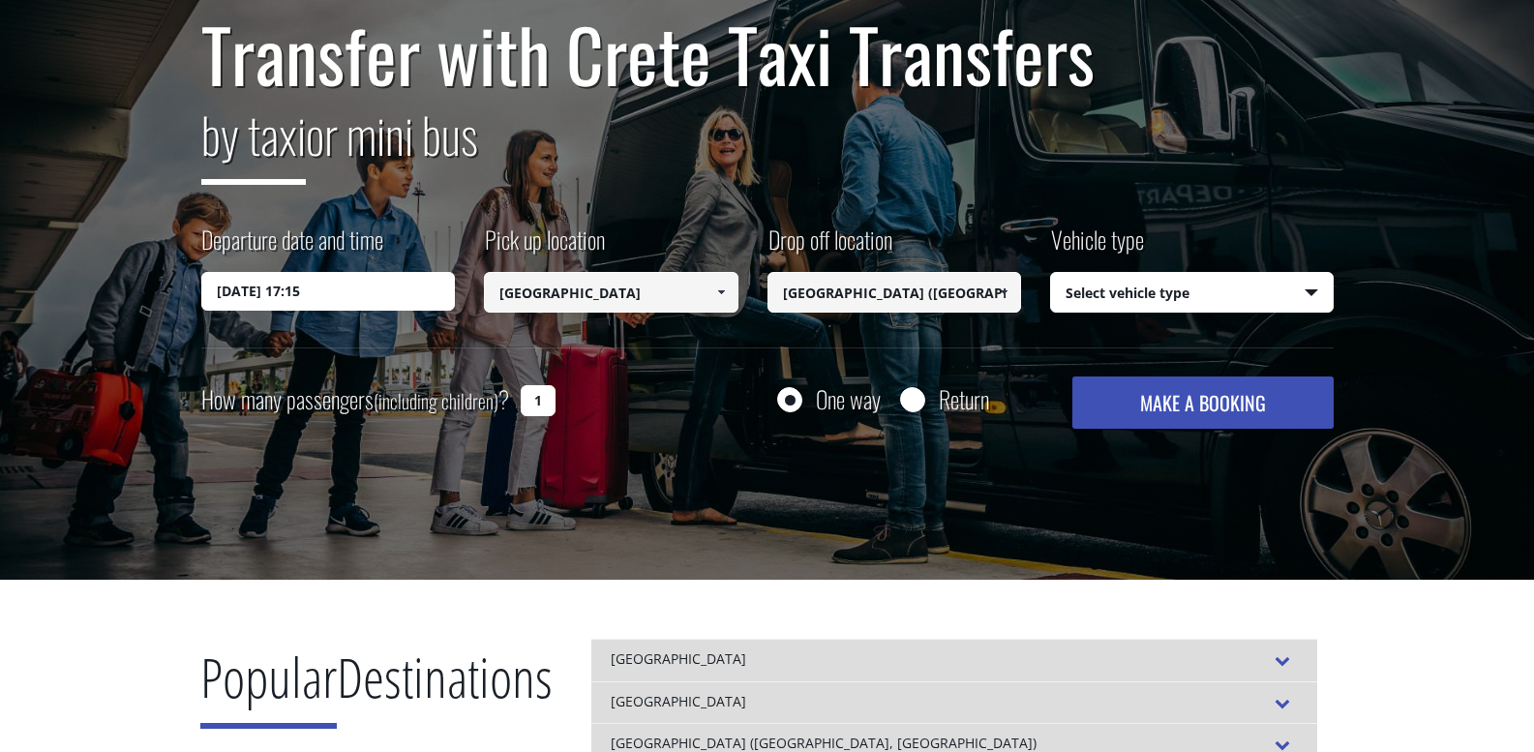
type input "[GEOGRAPHIC_DATA] ([GEOGRAPHIC_DATA])"
click at [375, 269] on label "Departure date and time" at bounding box center [292, 247] width 182 height 49
click at [375, 272] on input "17/09/2025 17:15" at bounding box center [328, 291] width 254 height 39
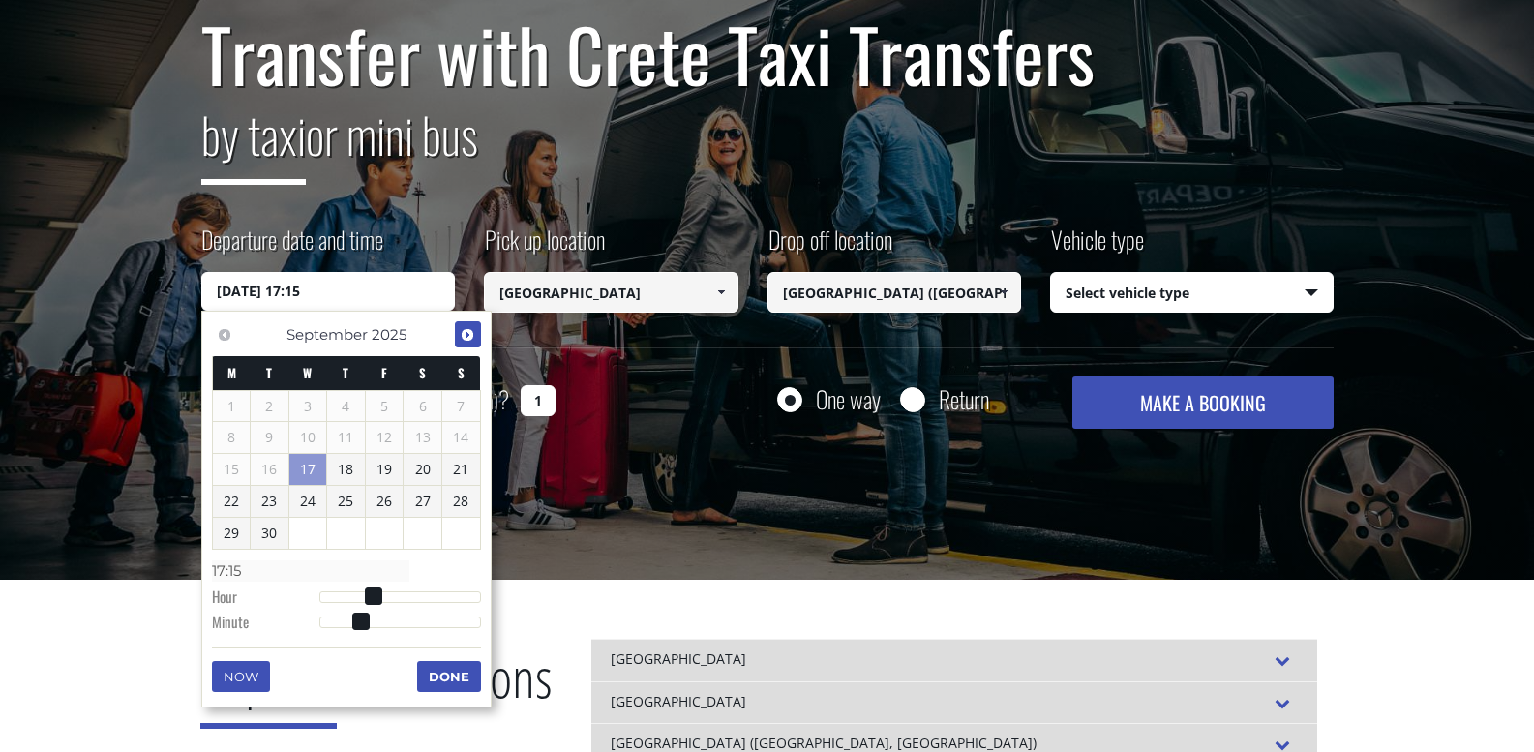
click at [459, 330] on link "Next" at bounding box center [468, 334] width 26 height 26
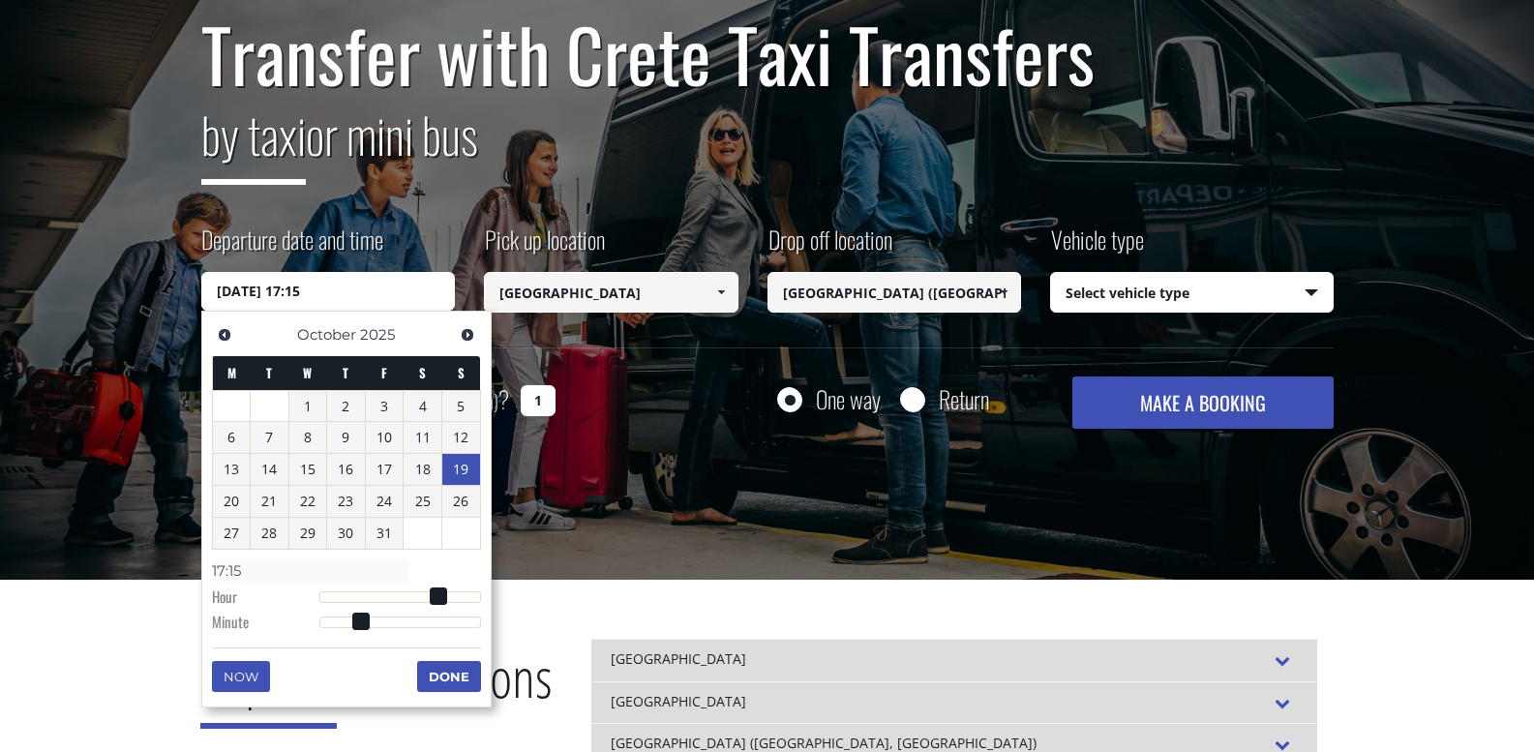
click at [442, 472] on link "19" at bounding box center [461, 469] width 38 height 31
click at [430, 478] on link "18" at bounding box center [422, 469] width 38 height 31
click at [462, 594] on dl "Time 00:00 Hour Minute Second Millisecond Microsecond Time Zone -1200 -1100 -10…" at bounding box center [346, 595] width 269 height 82
type input "18/10/2025 20:00"
type input "20:00"
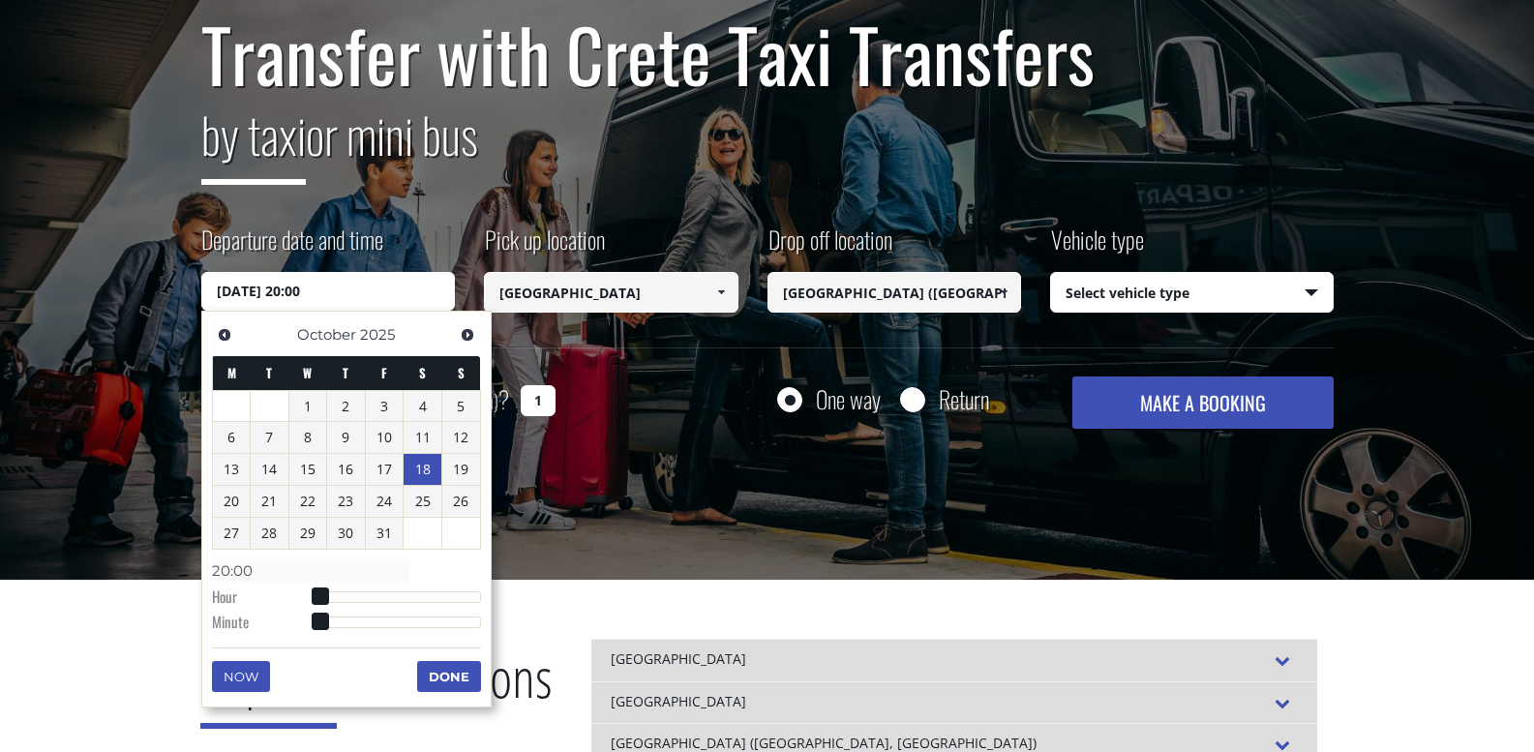
click at [462, 594] on div at bounding box center [400, 597] width 162 height 12
type input "18/10/2025 21:00"
type input "21:00"
click at [468, 593] on span at bounding box center [465, 595] width 17 height 17
click at [458, 678] on button "Done" at bounding box center [449, 676] width 64 height 31
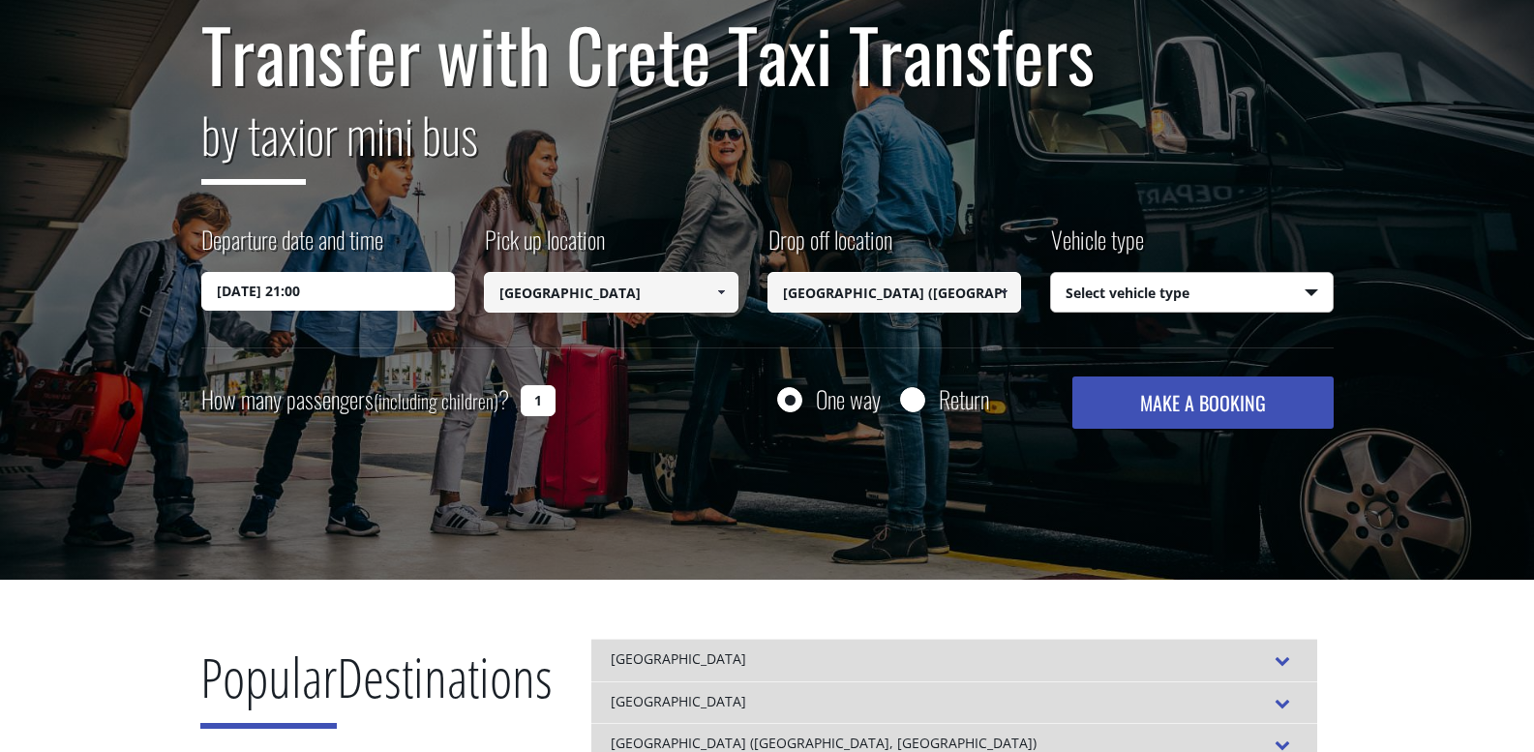
click at [1235, 301] on select "Select vehicle type Taxi (4 passengers) Mercedes E Class Mini Van (7 passengers…" at bounding box center [1192, 293] width 282 height 41
select select "4604"
click at [1051, 273] on select "Select vehicle type Taxi (4 passengers) Mercedes E Class Mini Van (7 passengers…" at bounding box center [1192, 293] width 282 height 41
click at [1174, 381] on button "MAKE A BOOKING" at bounding box center [1202, 402] width 260 height 52
